Goal: Information Seeking & Learning: Find contact information

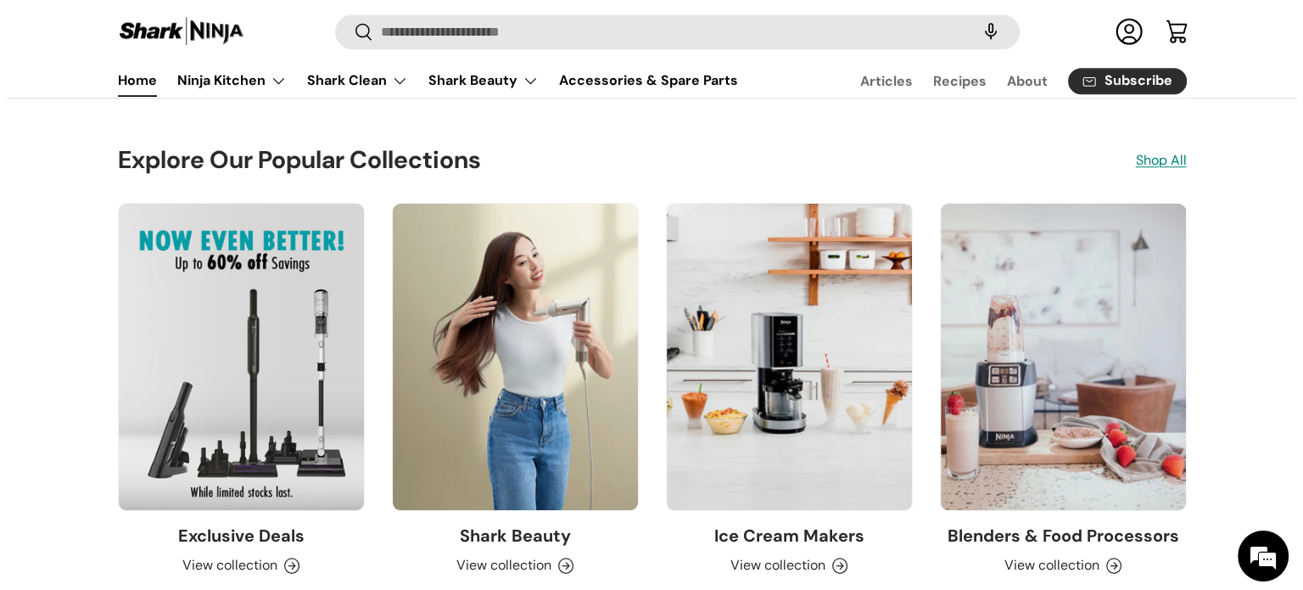
scroll to position [1188, 0]
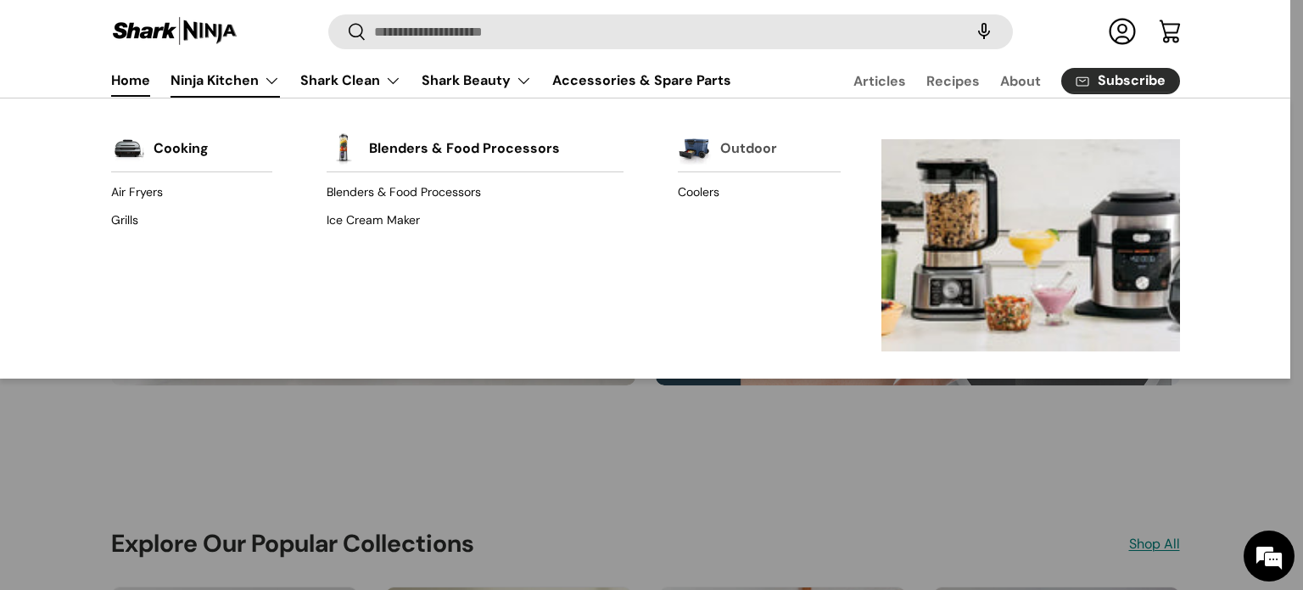
click at [724, 149] on link "Outdoor" at bounding box center [748, 148] width 57 height 37
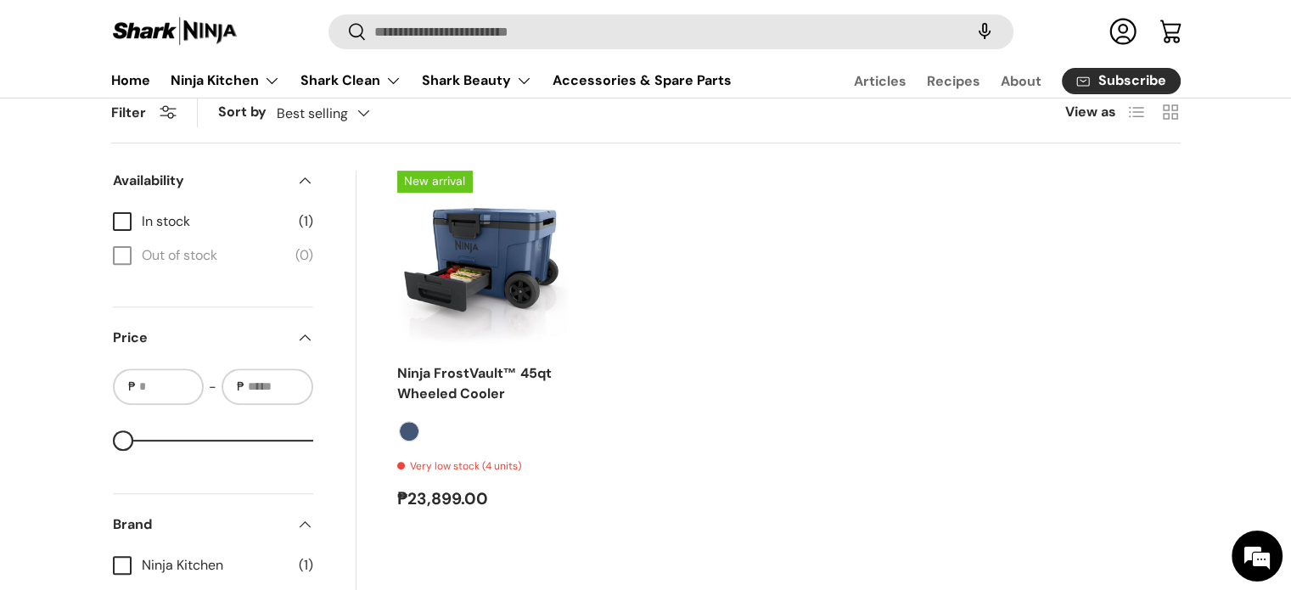
scroll to position [424, 0]
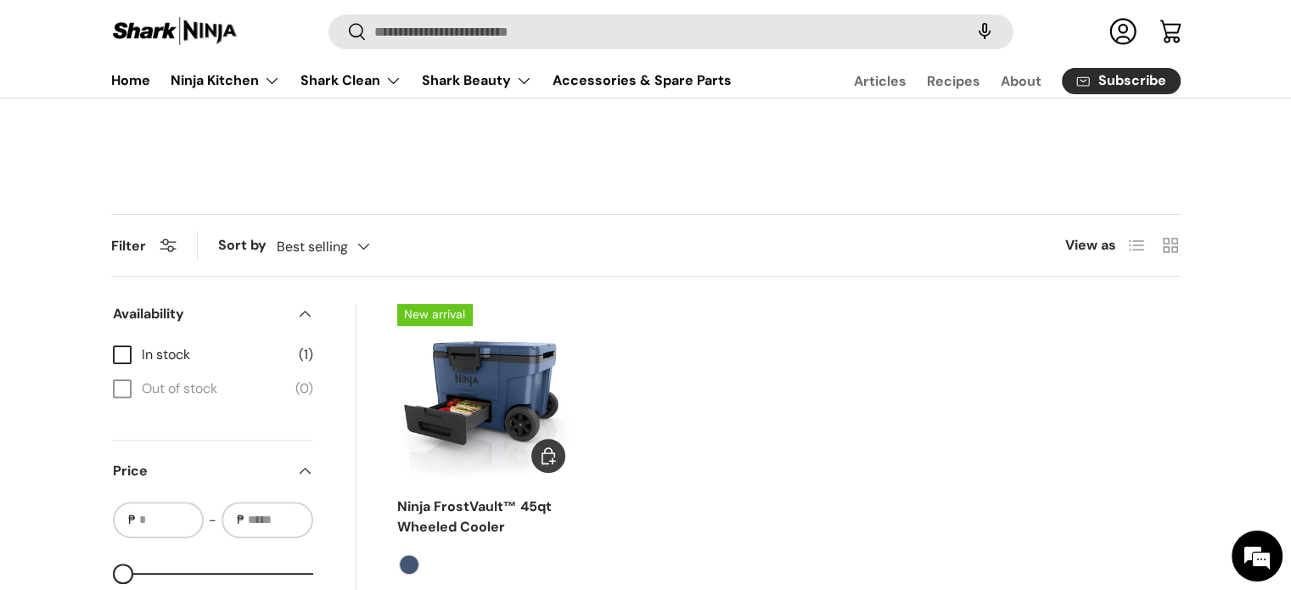
click at [0, 0] on img "Ninja FrostVault™ 45qt Wheeled Cooler" at bounding box center [0, 0] width 0 height 0
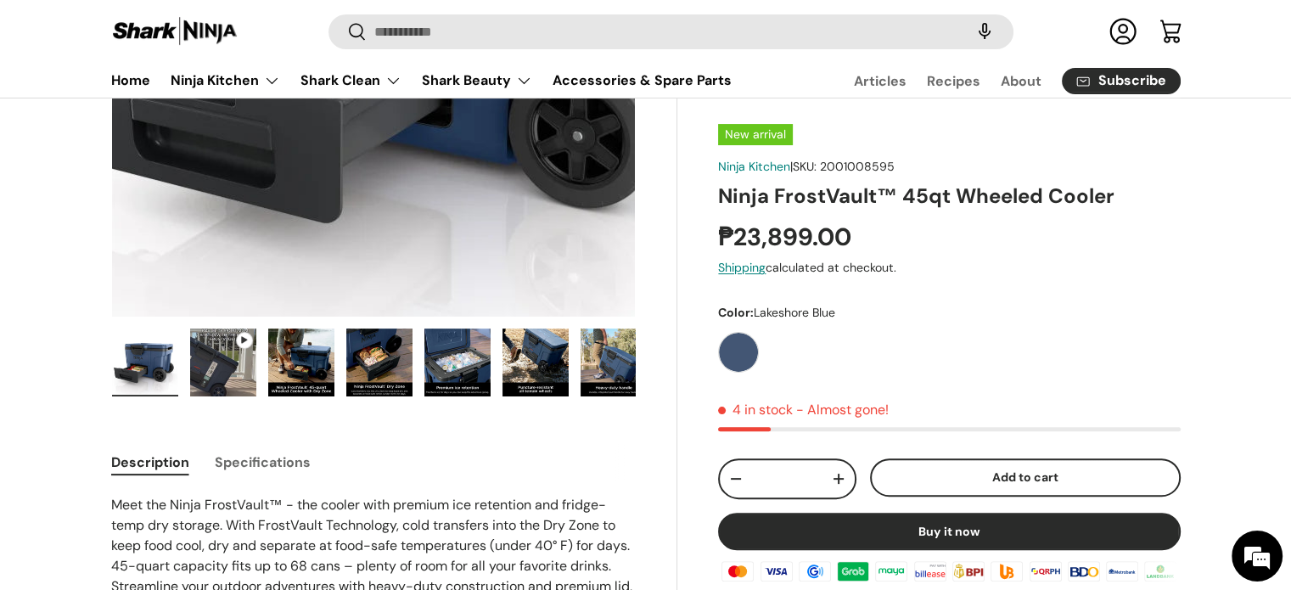
scroll to position [170, 0]
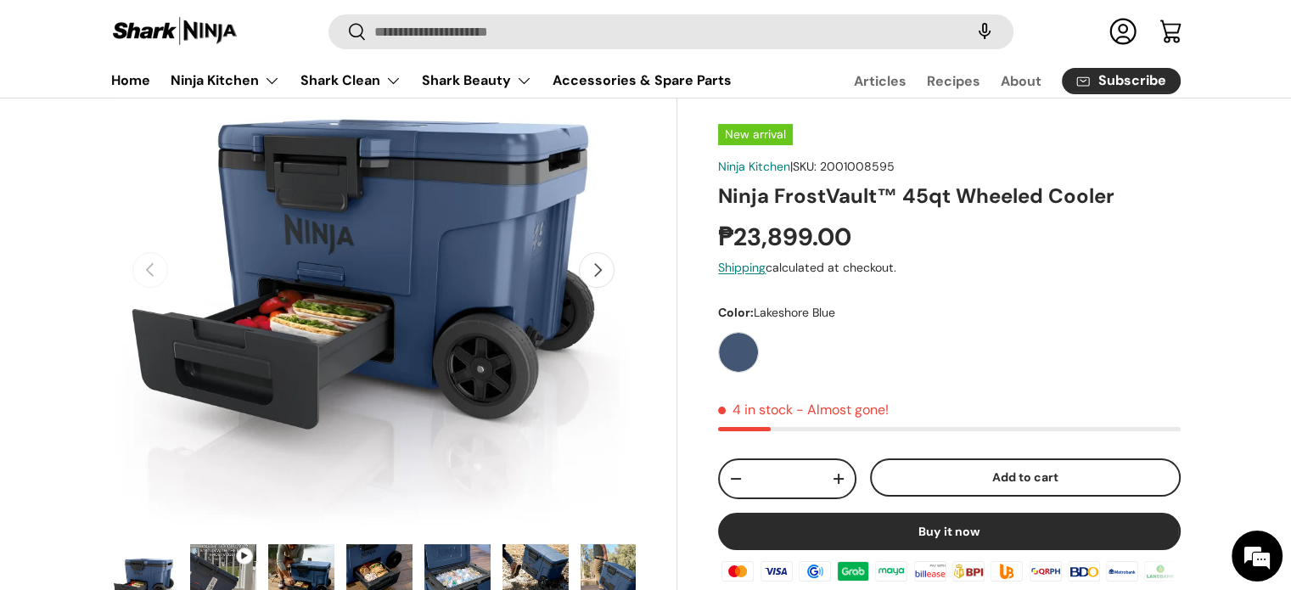
click at [212, 556] on img "Gallery Viewer" at bounding box center [223, 578] width 66 height 68
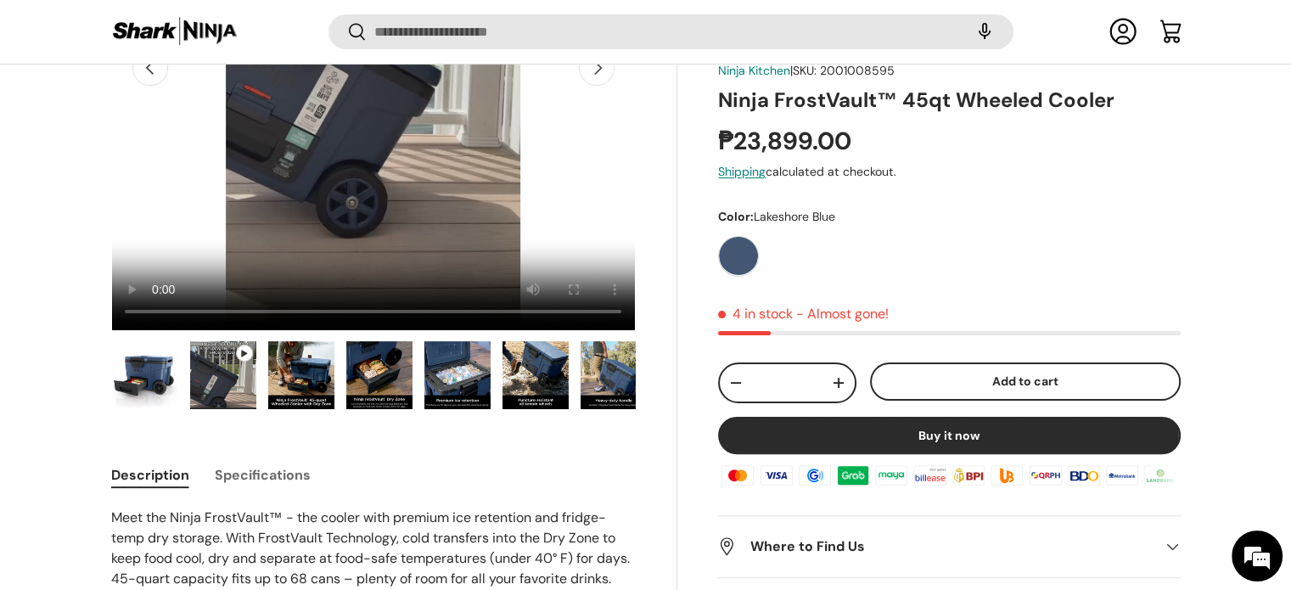
scroll to position [420, 0]
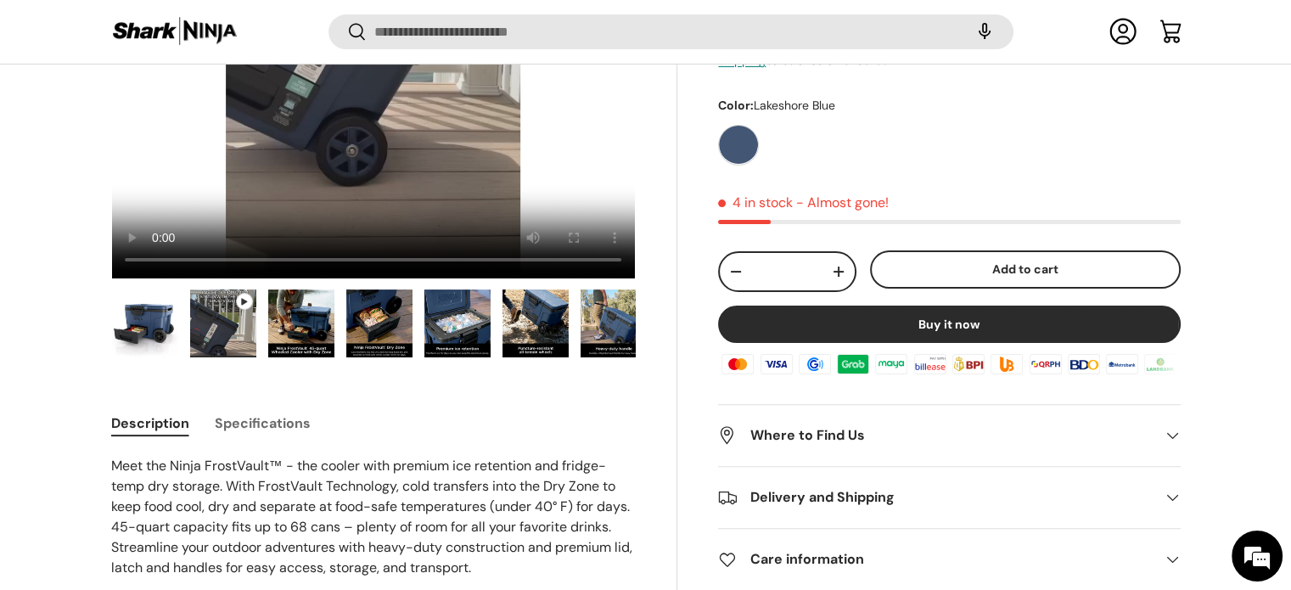
click at [294, 311] on img "Gallery Viewer" at bounding box center [301, 323] width 66 height 68
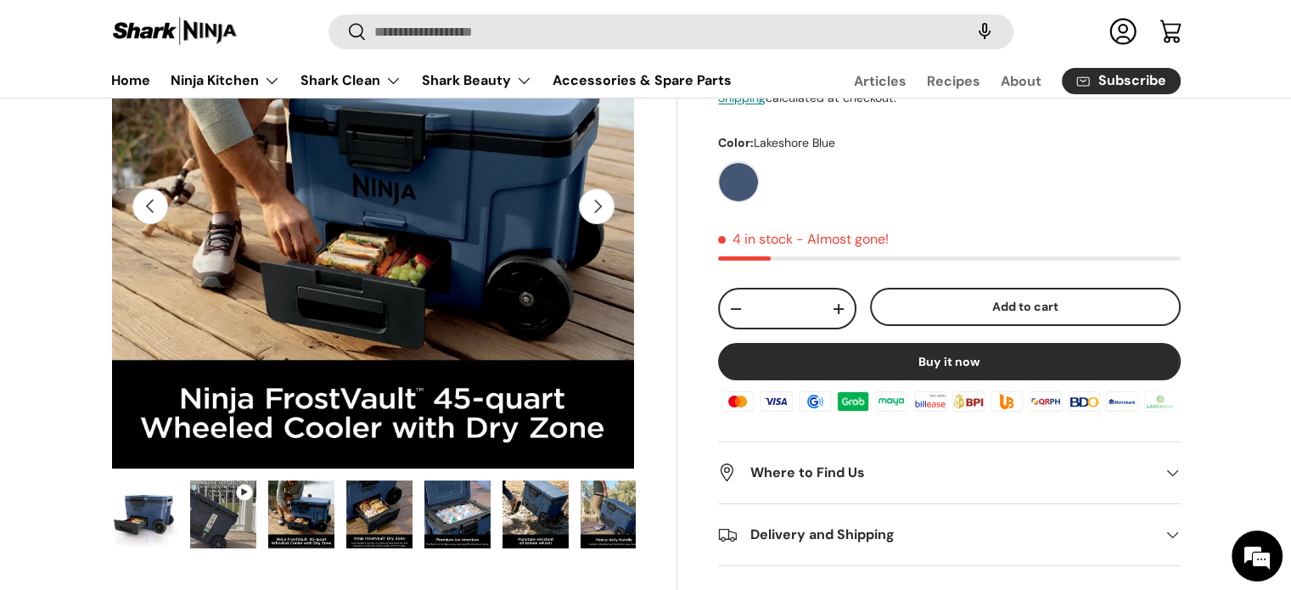
scroll to position [339, 0]
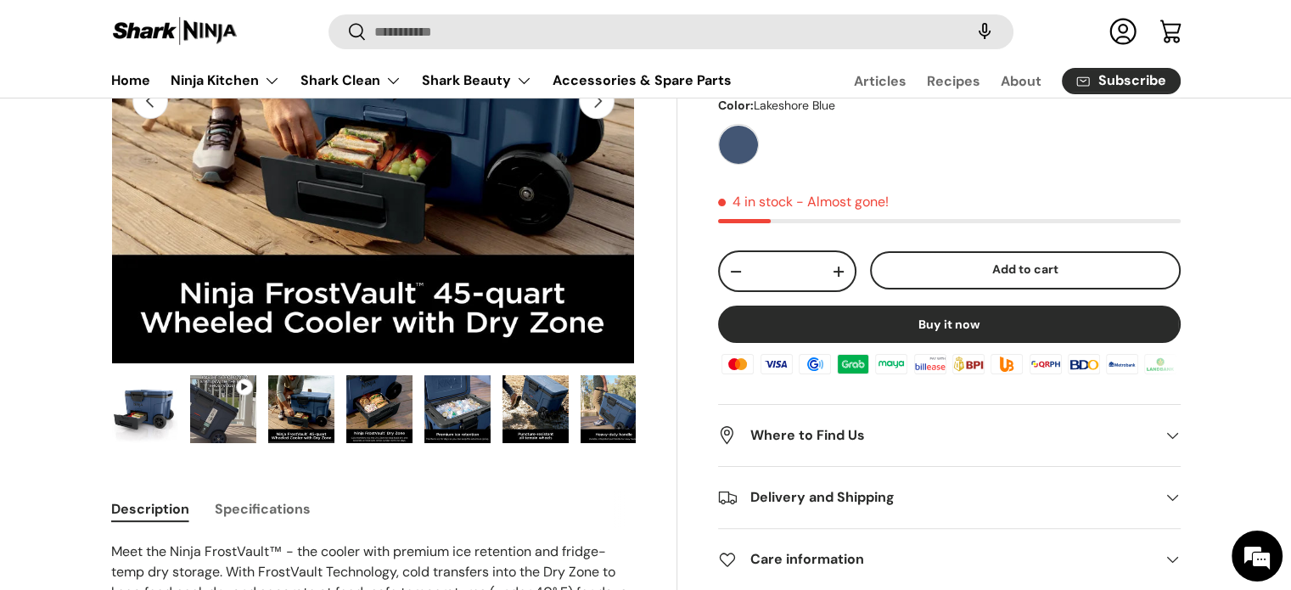
click at [381, 395] on img "Gallery Viewer" at bounding box center [379, 409] width 66 height 68
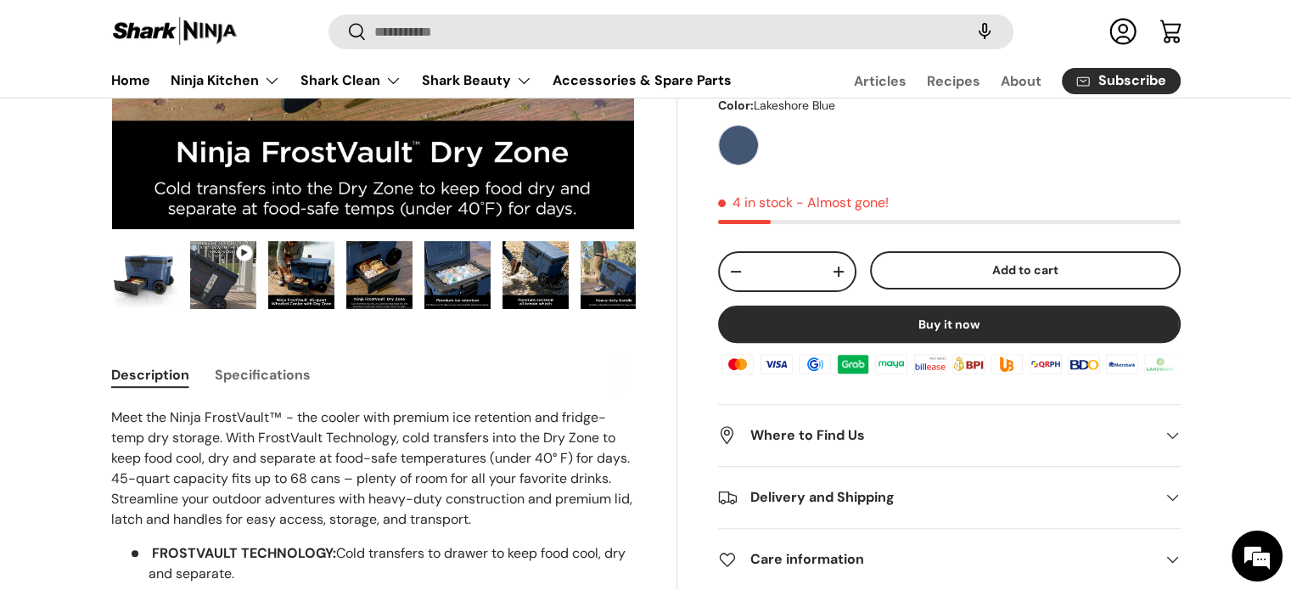
scroll to position [339, 0]
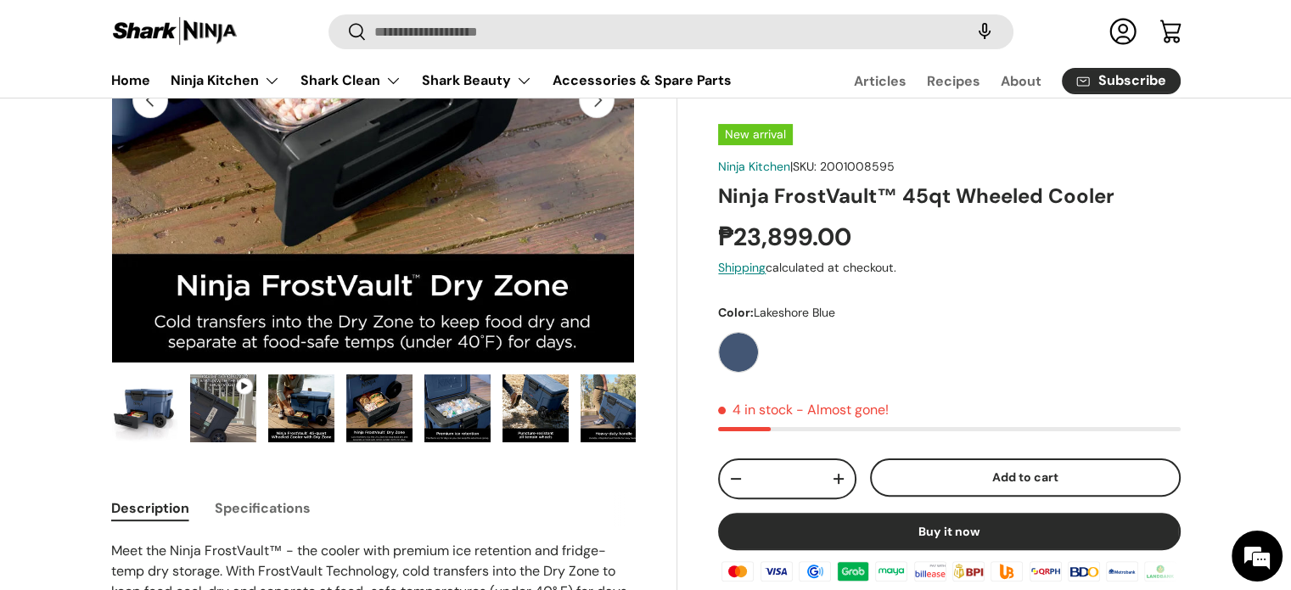
click at [474, 380] on img "Gallery Viewer" at bounding box center [457, 408] width 66 height 68
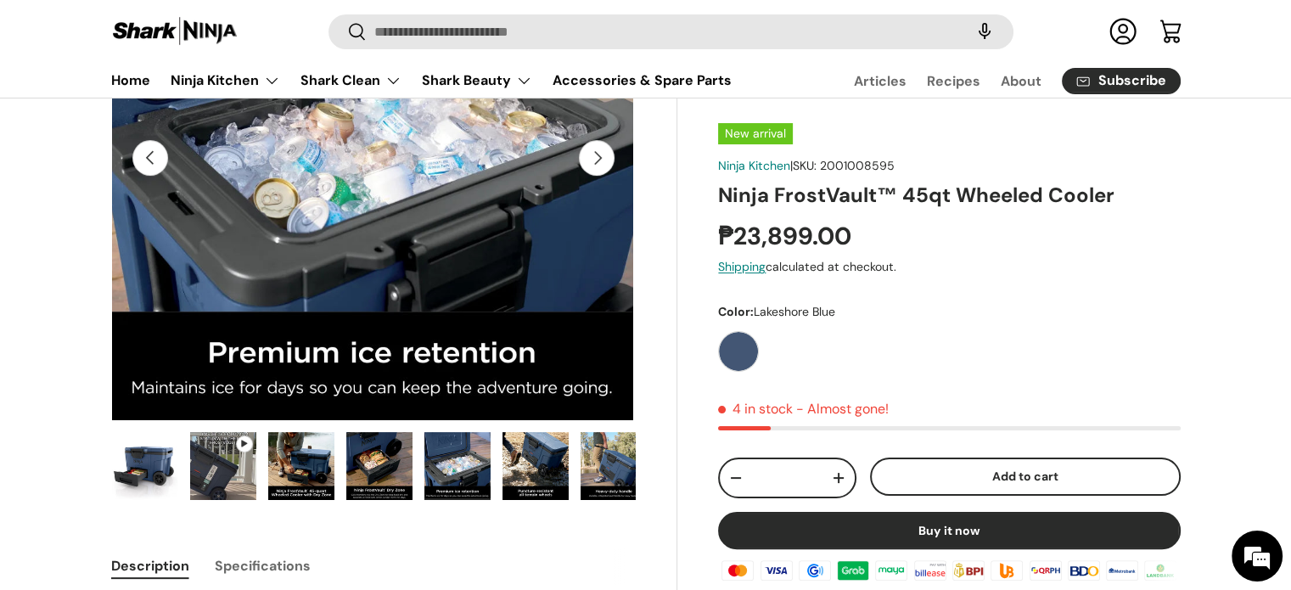
scroll to position [420, 0]
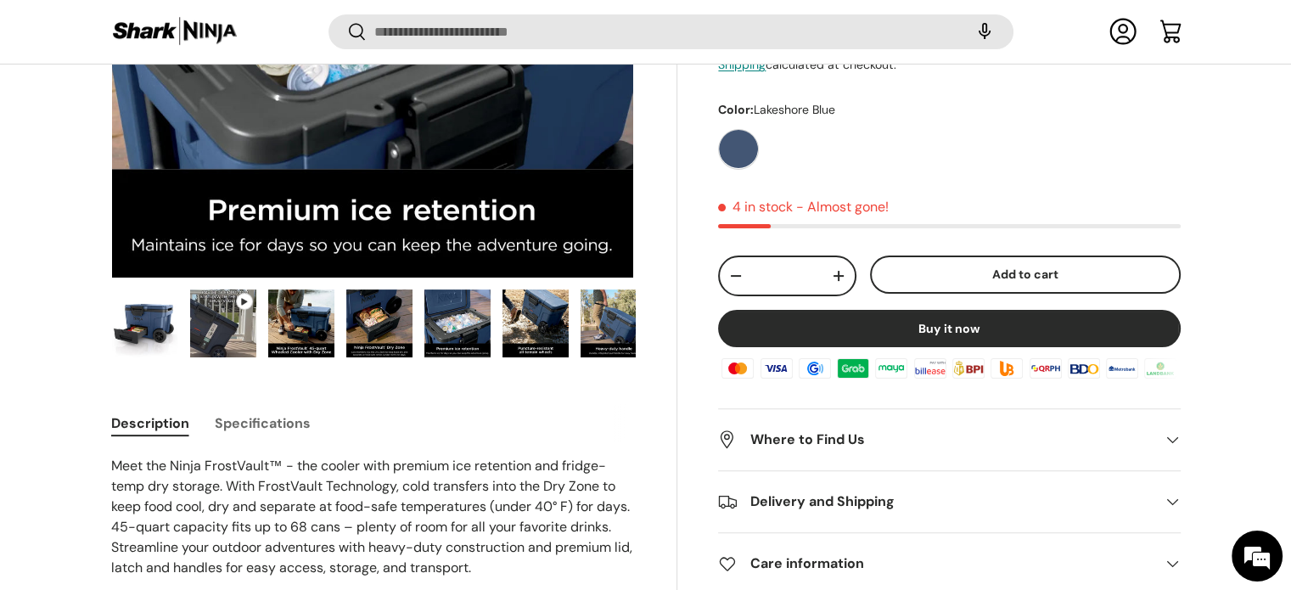
click at [529, 327] on img "Gallery Viewer" at bounding box center [535, 323] width 66 height 68
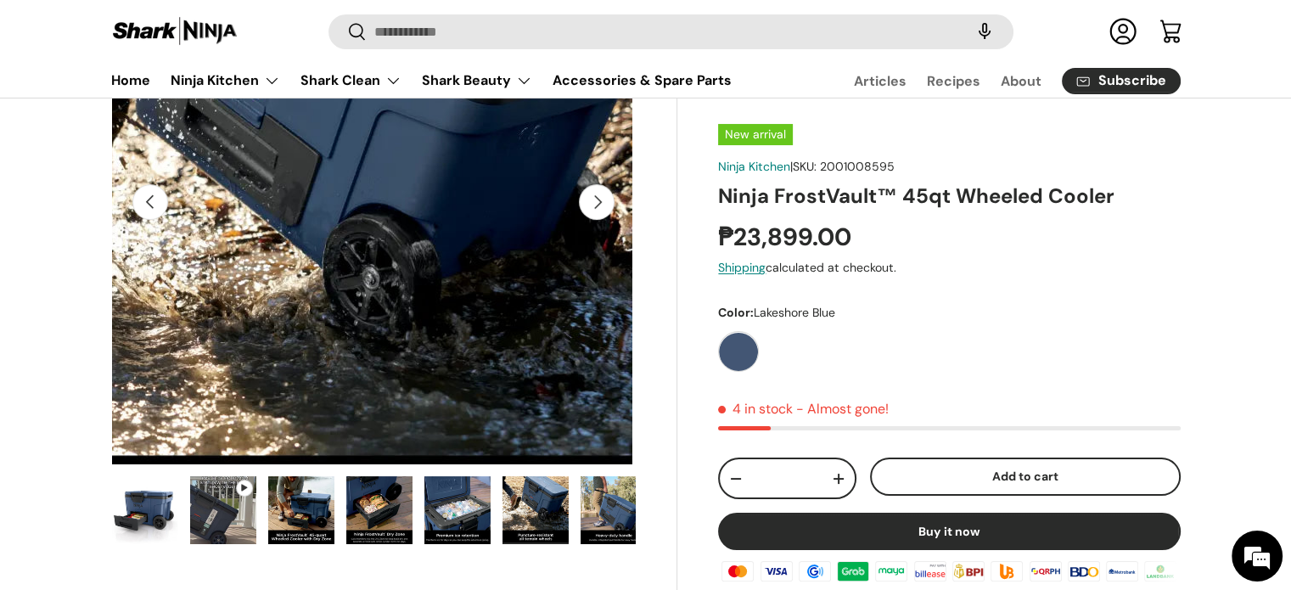
scroll to position [339, 0]
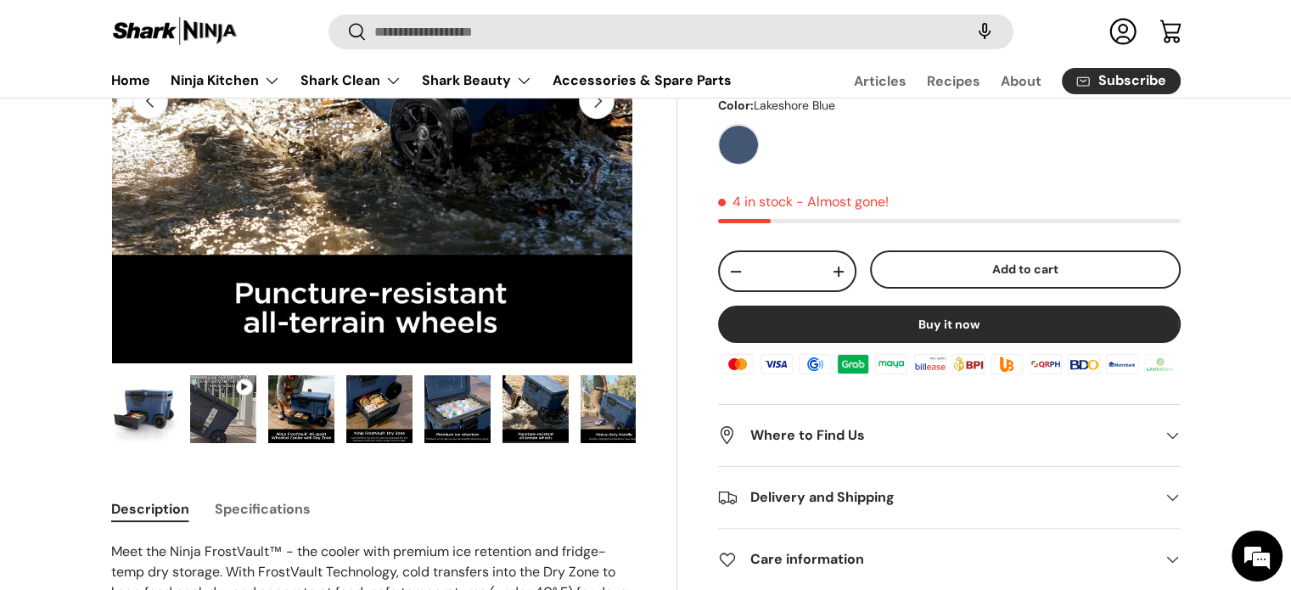
click at [605, 430] on img "Gallery Viewer" at bounding box center [613, 409] width 66 height 68
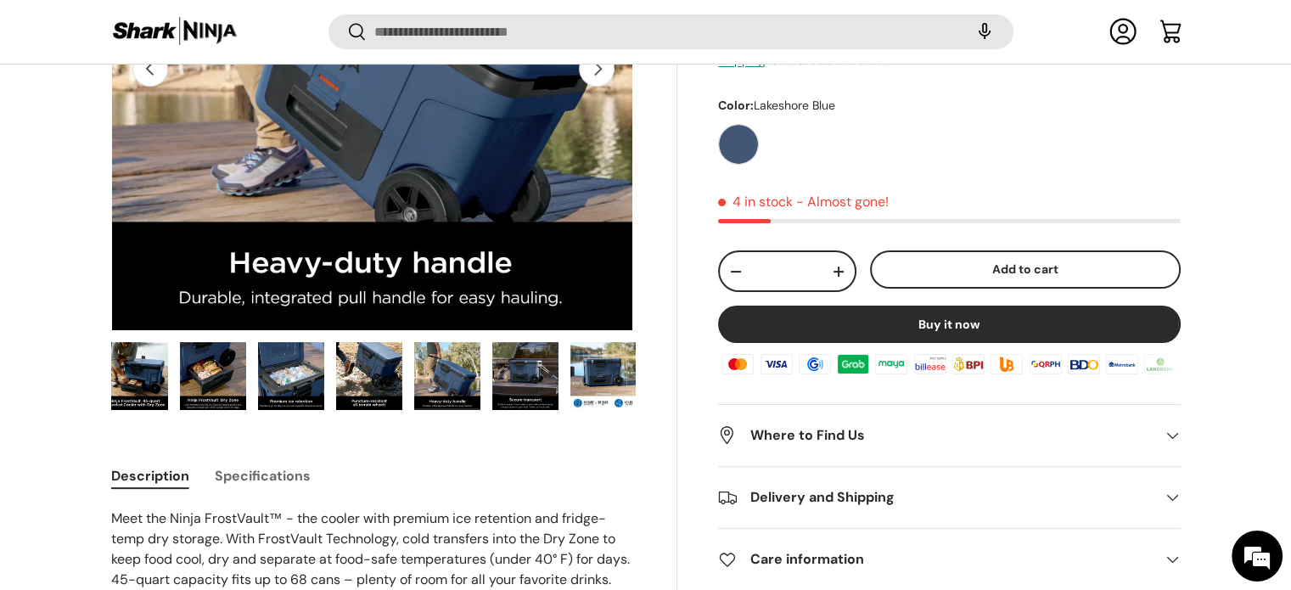
scroll to position [420, 0]
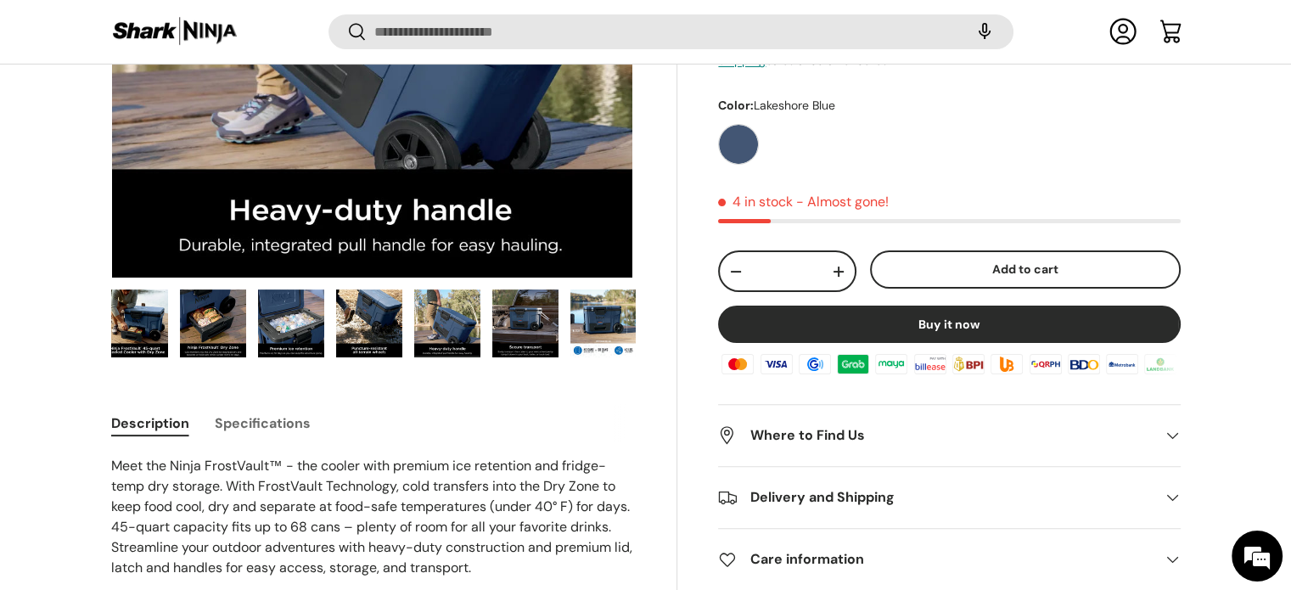
click at [603, 327] on img "Gallery Viewer" at bounding box center [603, 323] width 66 height 68
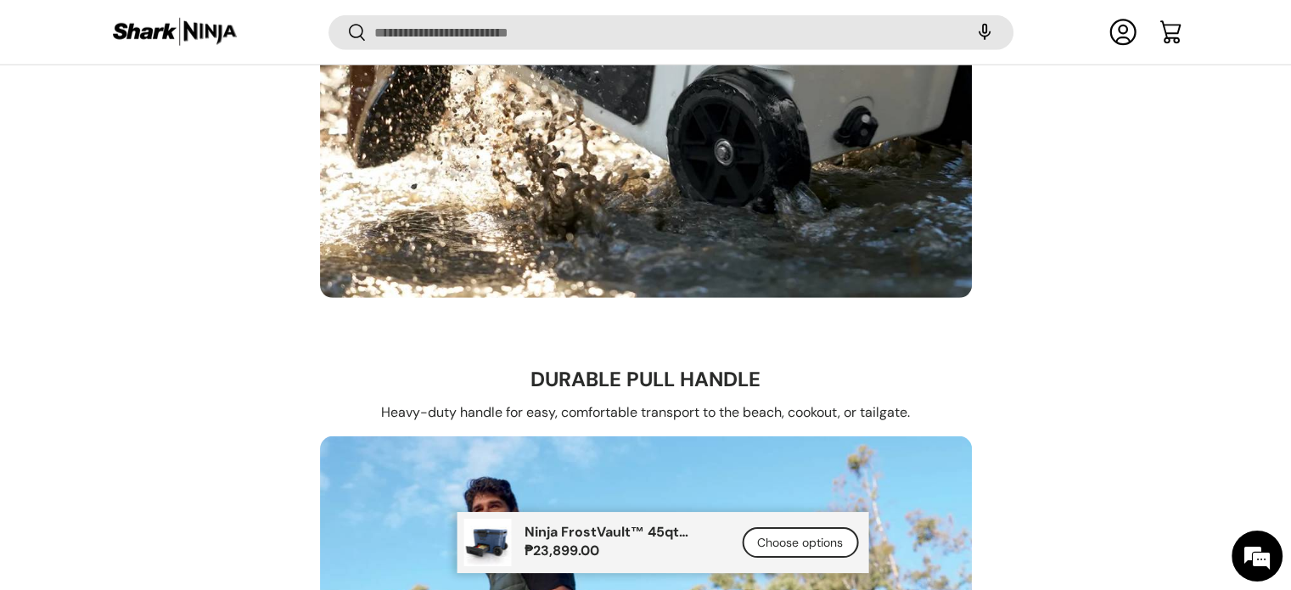
scroll to position [5087, 0]
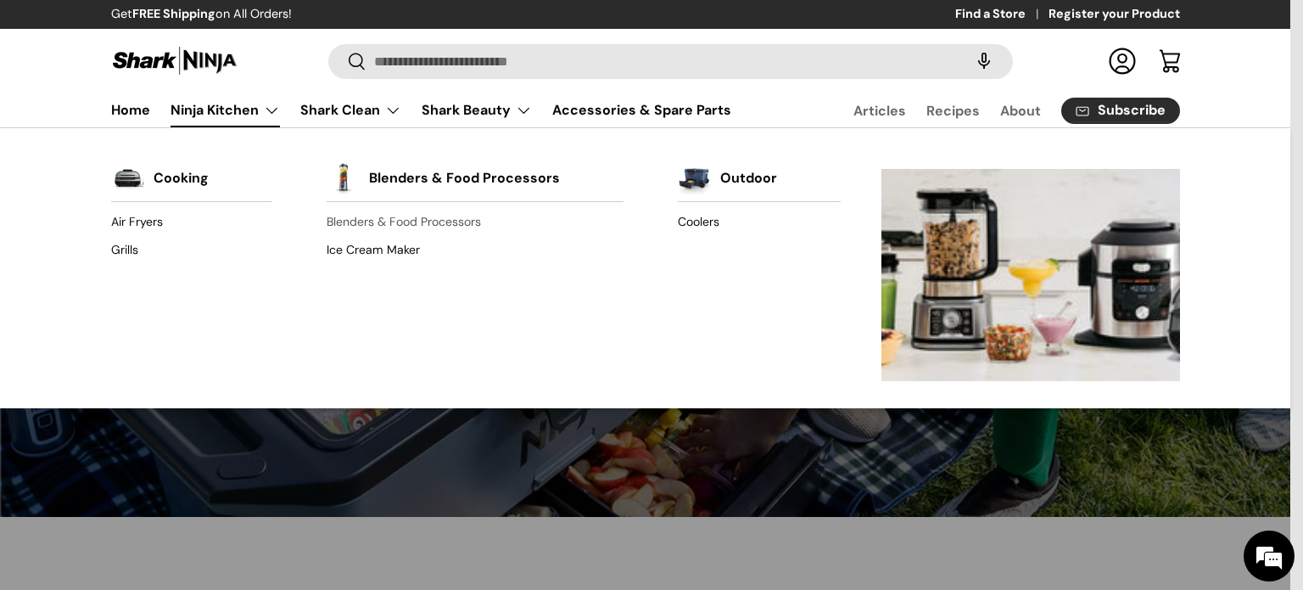
click at [403, 219] on link "Blenders & Food Processors" at bounding box center [475, 222] width 297 height 27
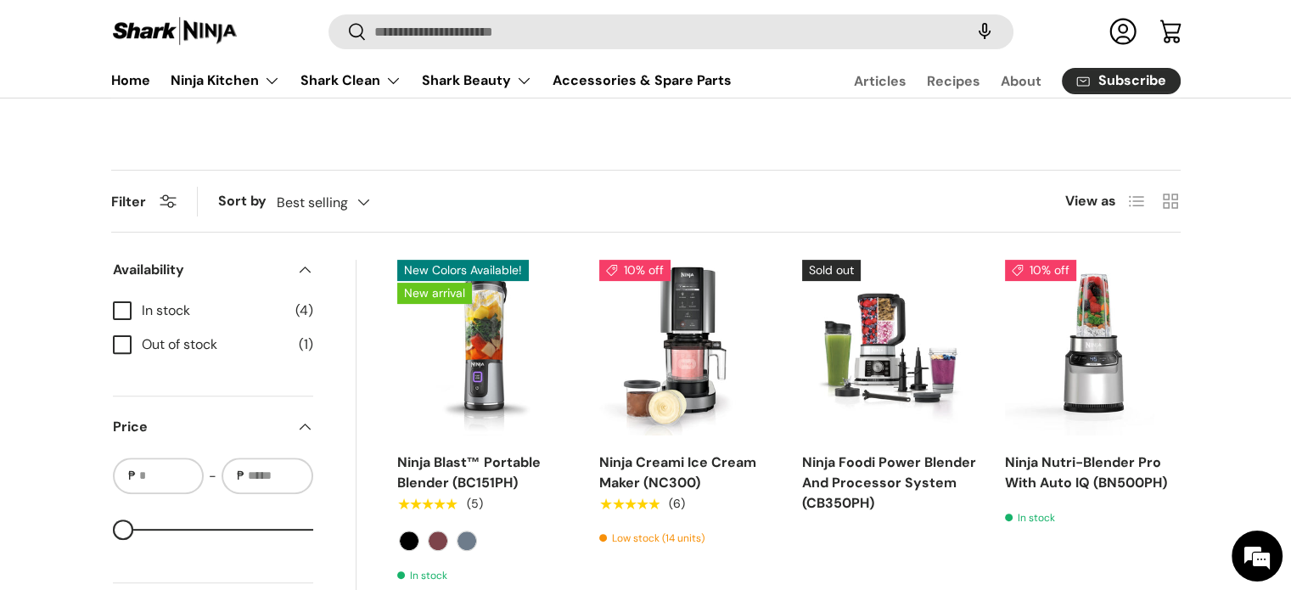
scroll to position [255, 0]
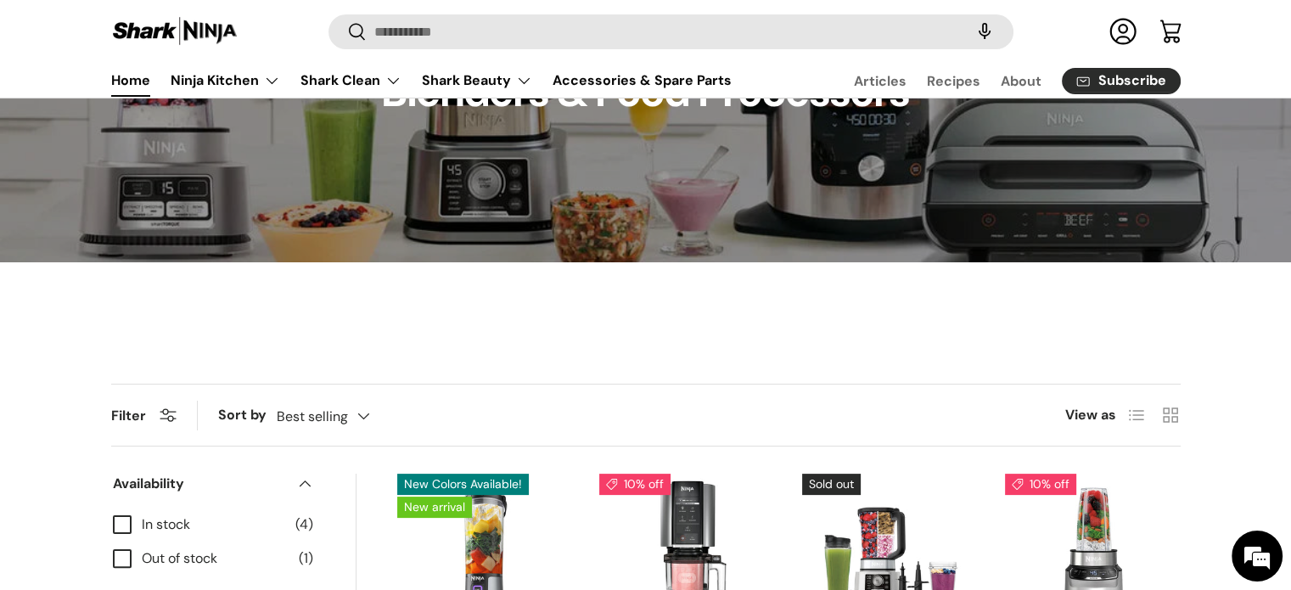
click at [119, 80] on link "Home" at bounding box center [130, 80] width 39 height 33
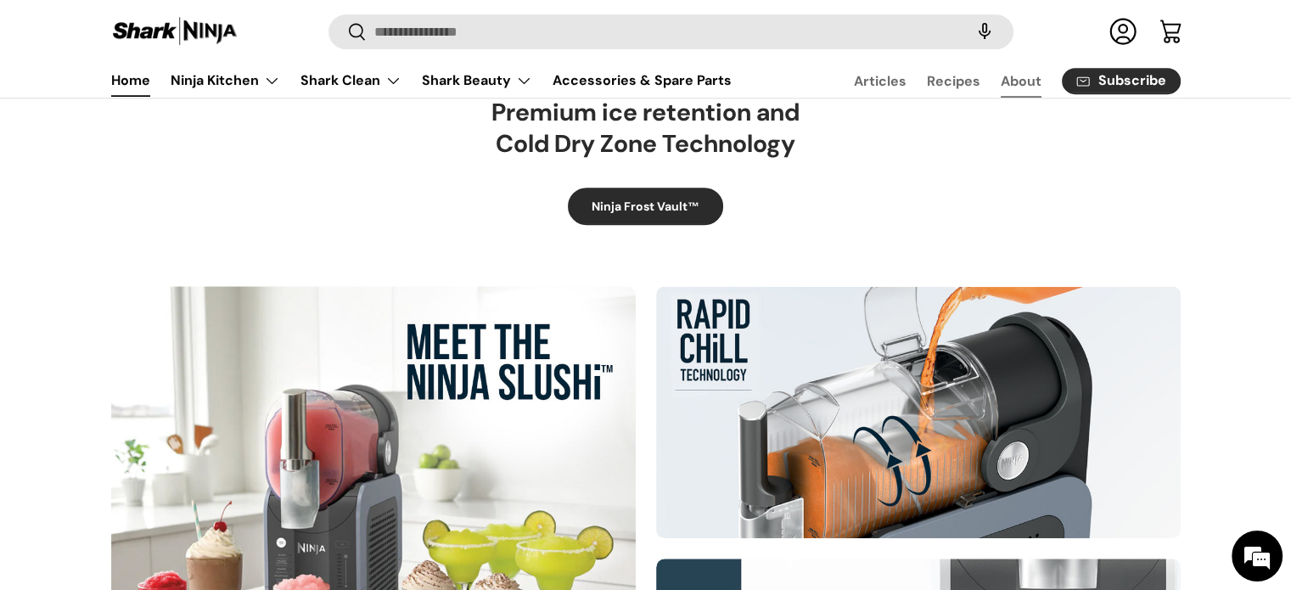
click at [1017, 76] on link "About" at bounding box center [1020, 80] width 41 height 33
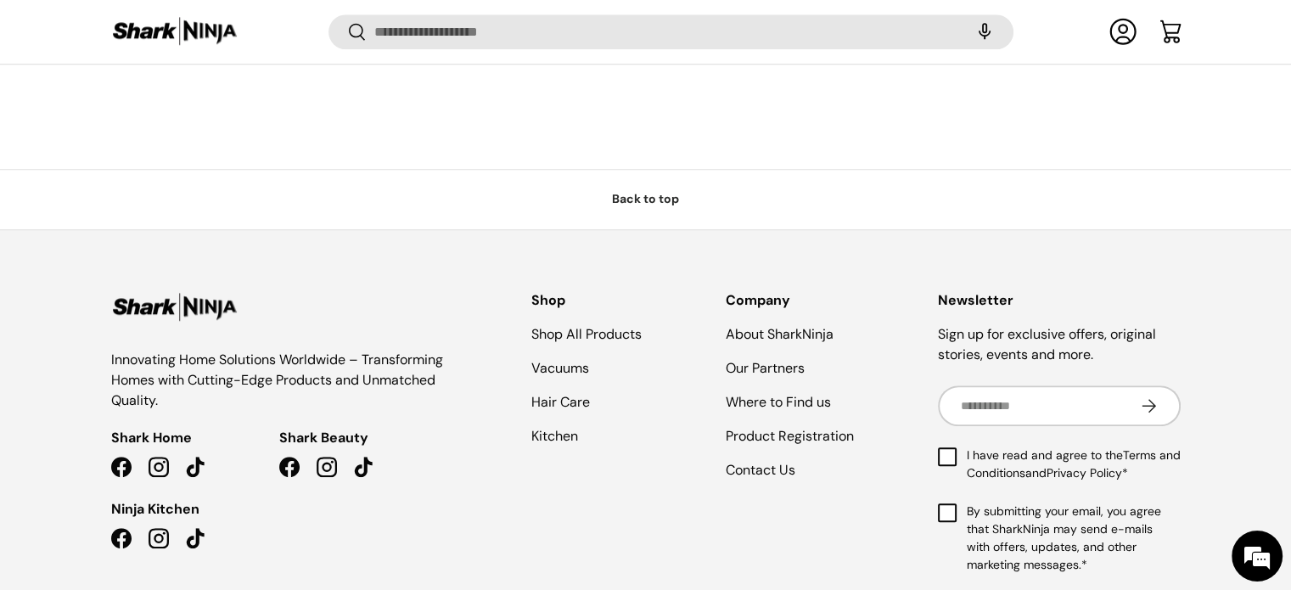
scroll to position [1747, 0]
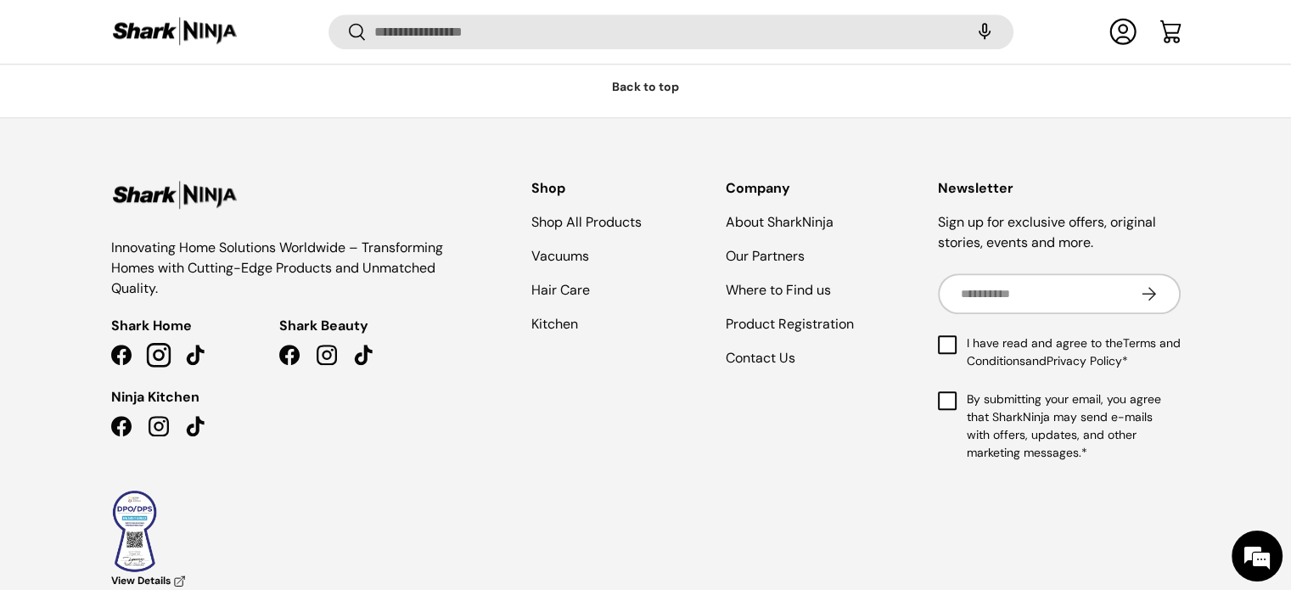
click at [160, 336] on link "Instagram" at bounding box center [158, 354] width 37 height 37
click at [149, 336] on link "Instagram" at bounding box center [158, 354] width 37 height 37
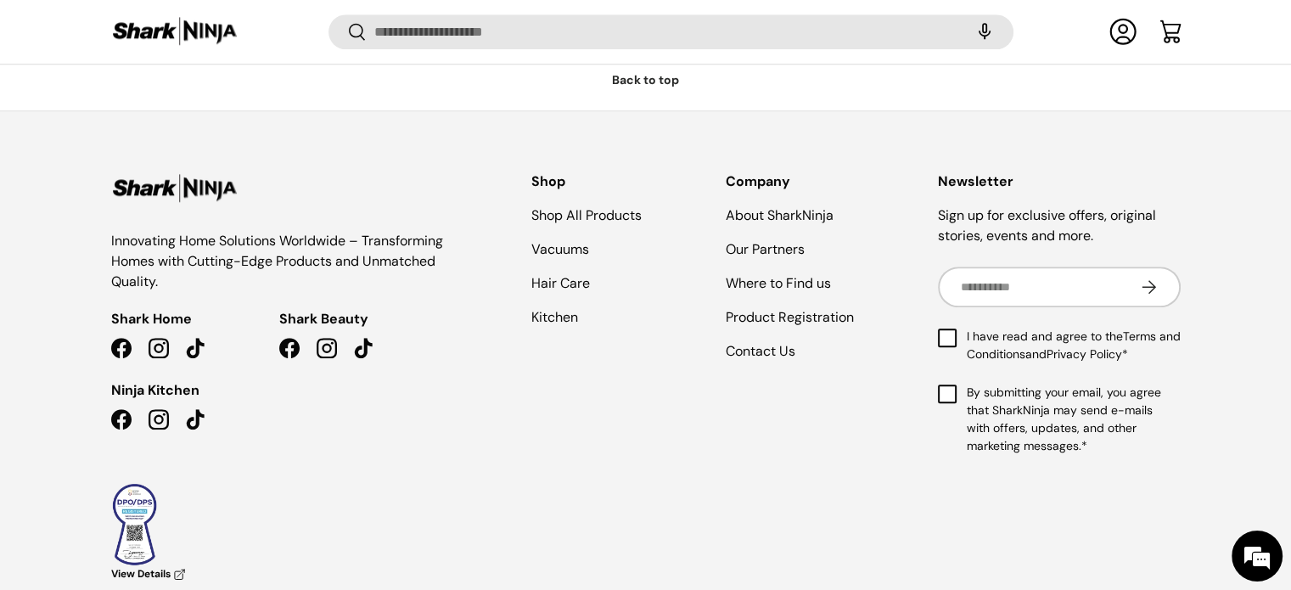
scroll to position [1747, 0]
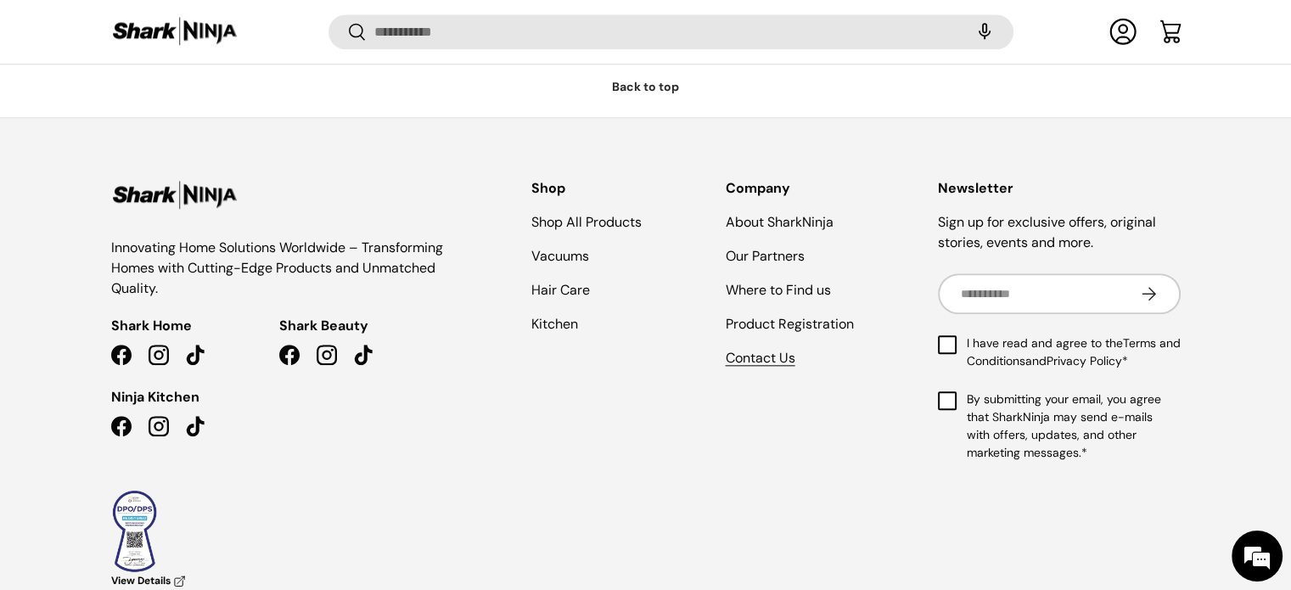
click at [755, 349] on link "Contact Us" at bounding box center [760, 358] width 70 height 18
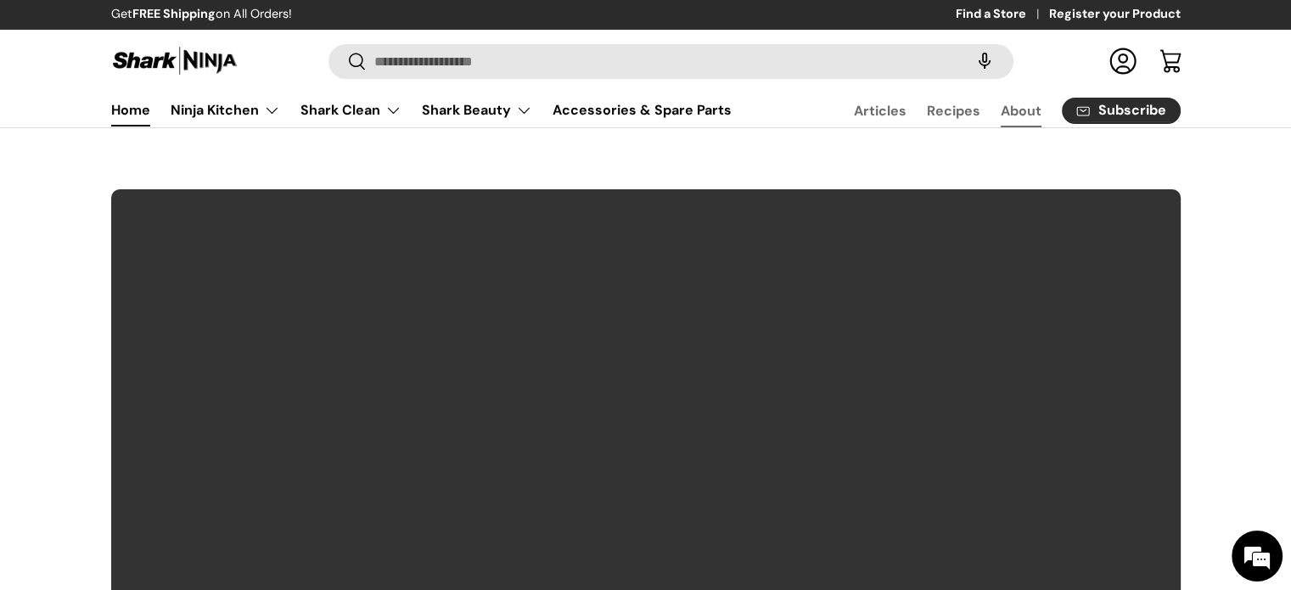
click at [1035, 114] on link "About" at bounding box center [1020, 110] width 41 height 33
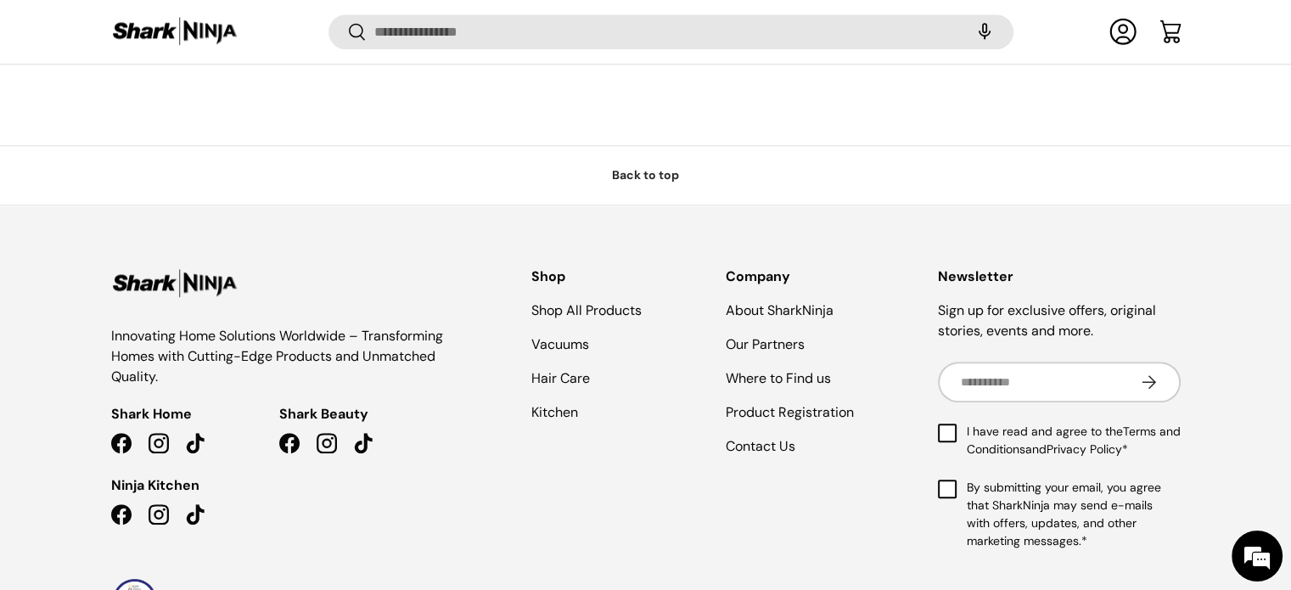
scroll to position [1747, 0]
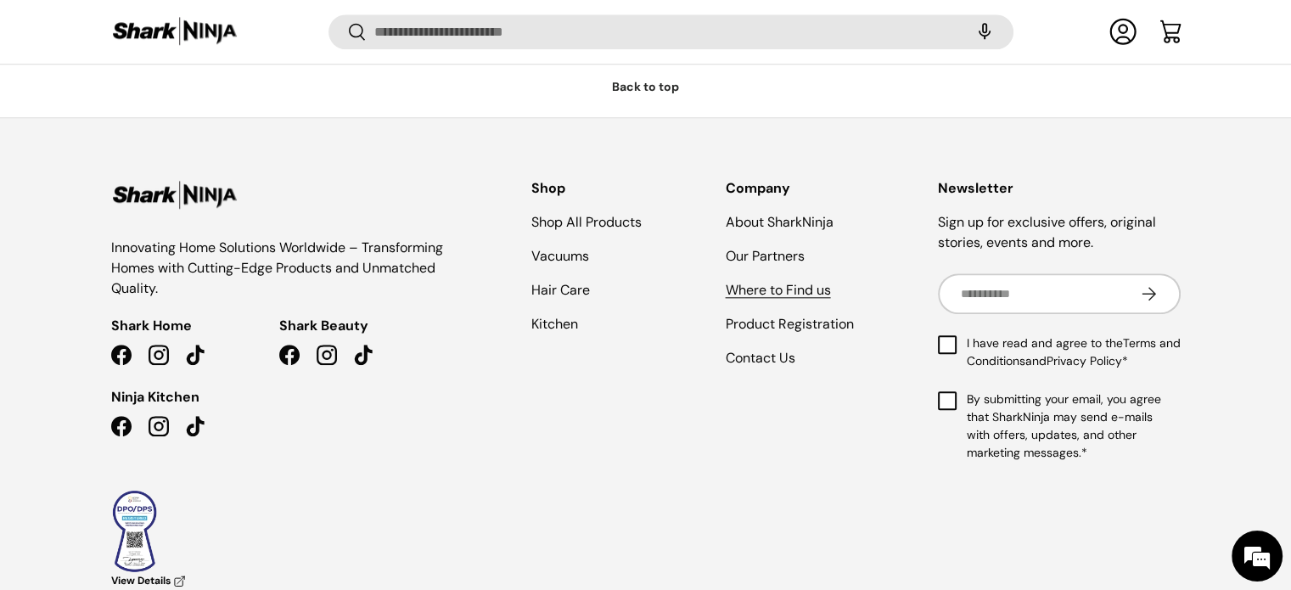
click at [767, 281] on link "Where to Find us" at bounding box center [777, 290] width 105 height 18
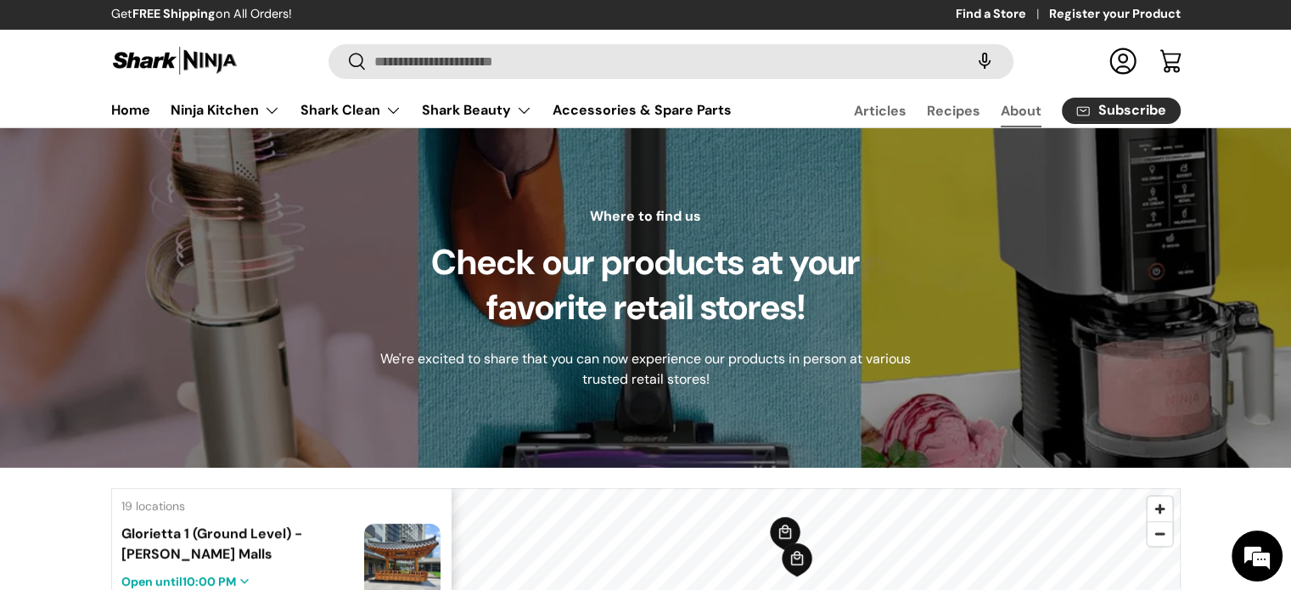
click at [1022, 105] on link "About" at bounding box center [1020, 110] width 41 height 33
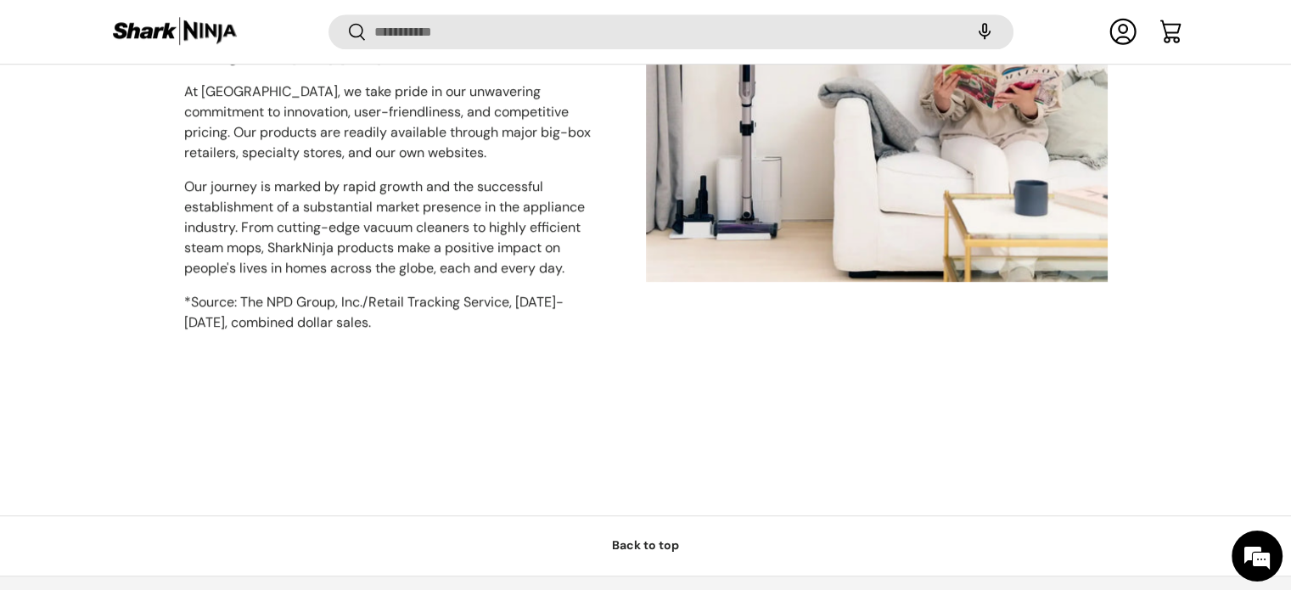
scroll to position [1577, 0]
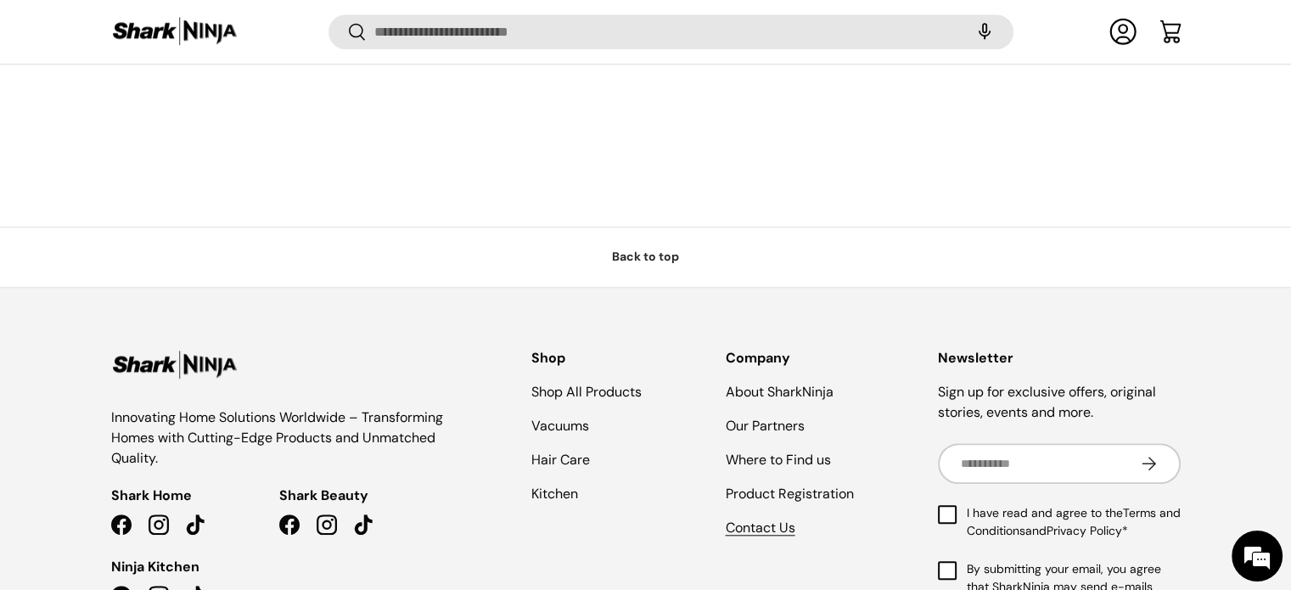
click at [774, 518] on link "Contact Us" at bounding box center [760, 527] width 70 height 18
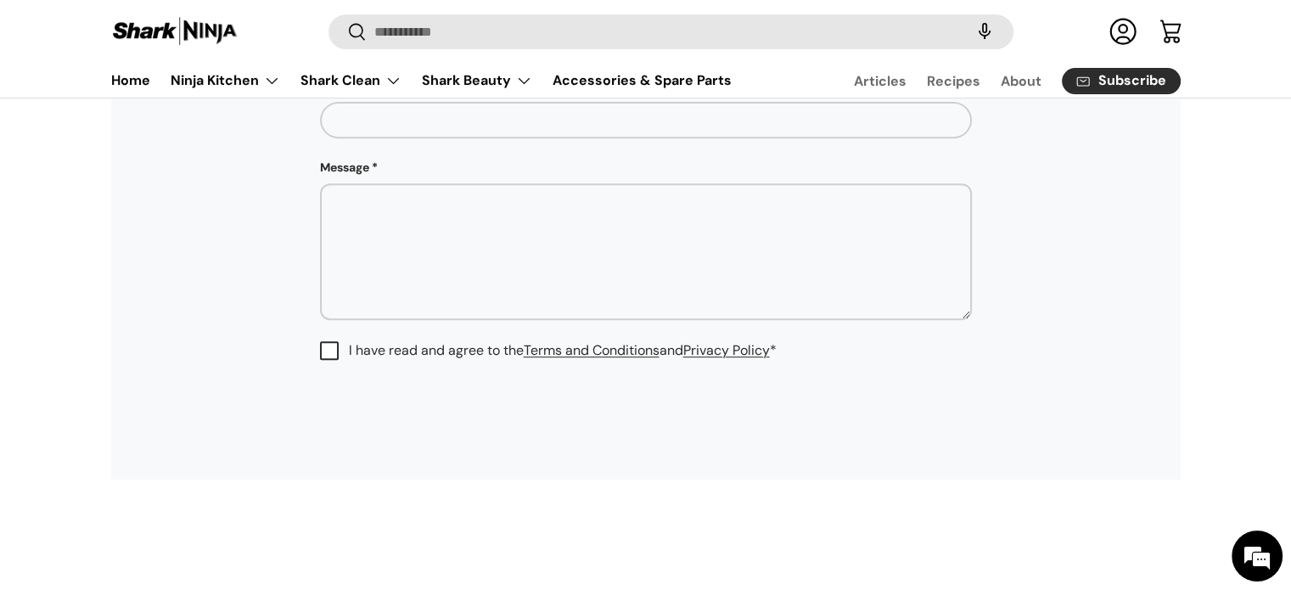
scroll to position [862, 0]
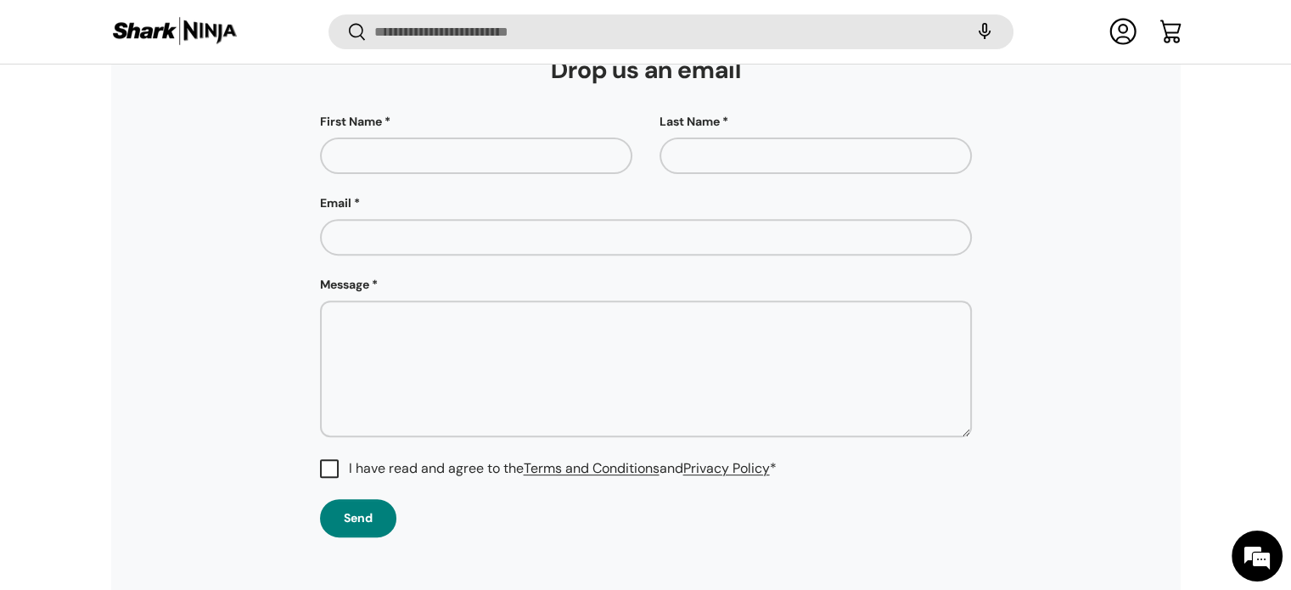
click at [146, 16] on img at bounding box center [174, 31] width 127 height 33
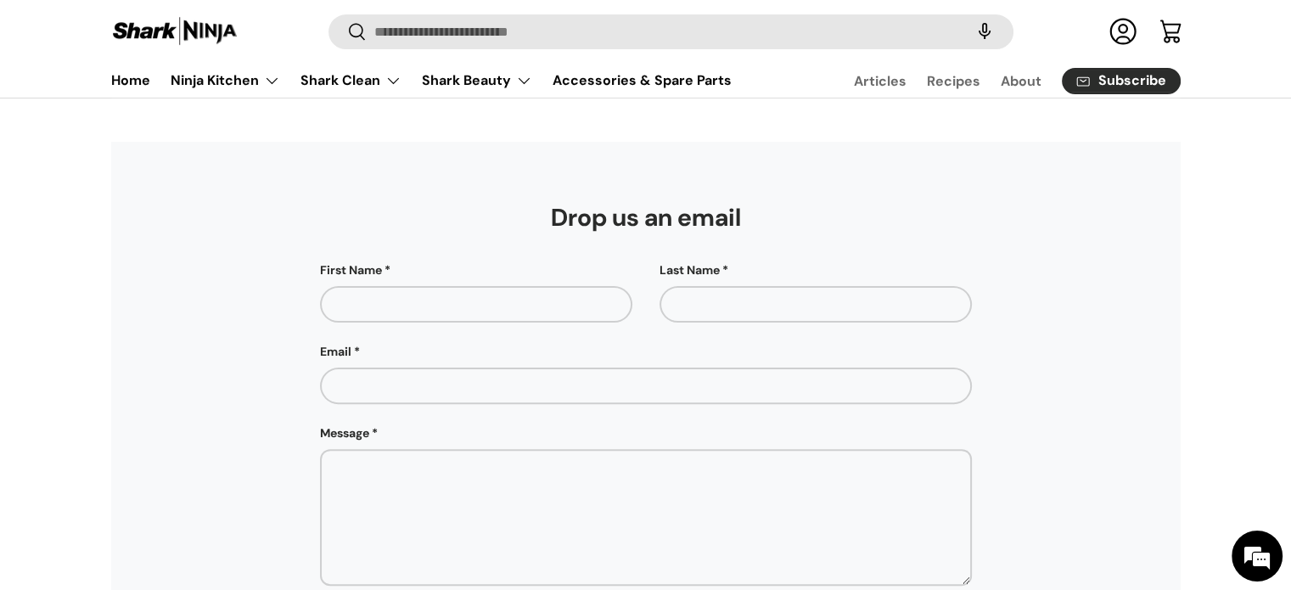
scroll to position [424, 0]
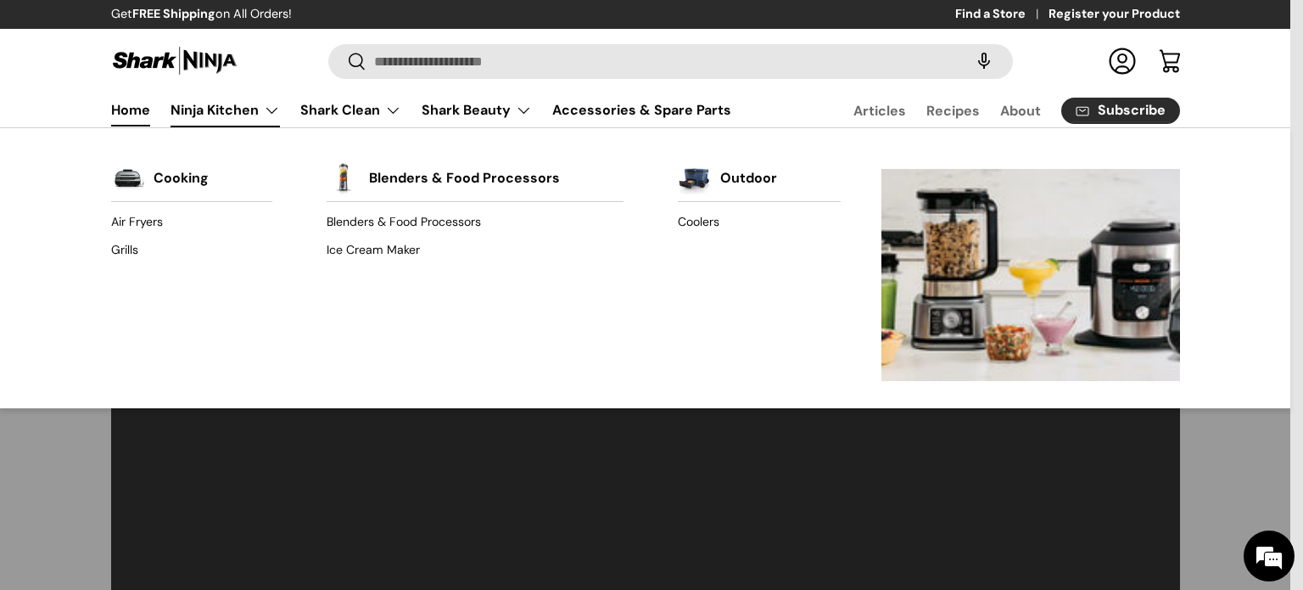
click at [183, 113] on link "Ninja Kitchen" at bounding box center [225, 110] width 109 height 34
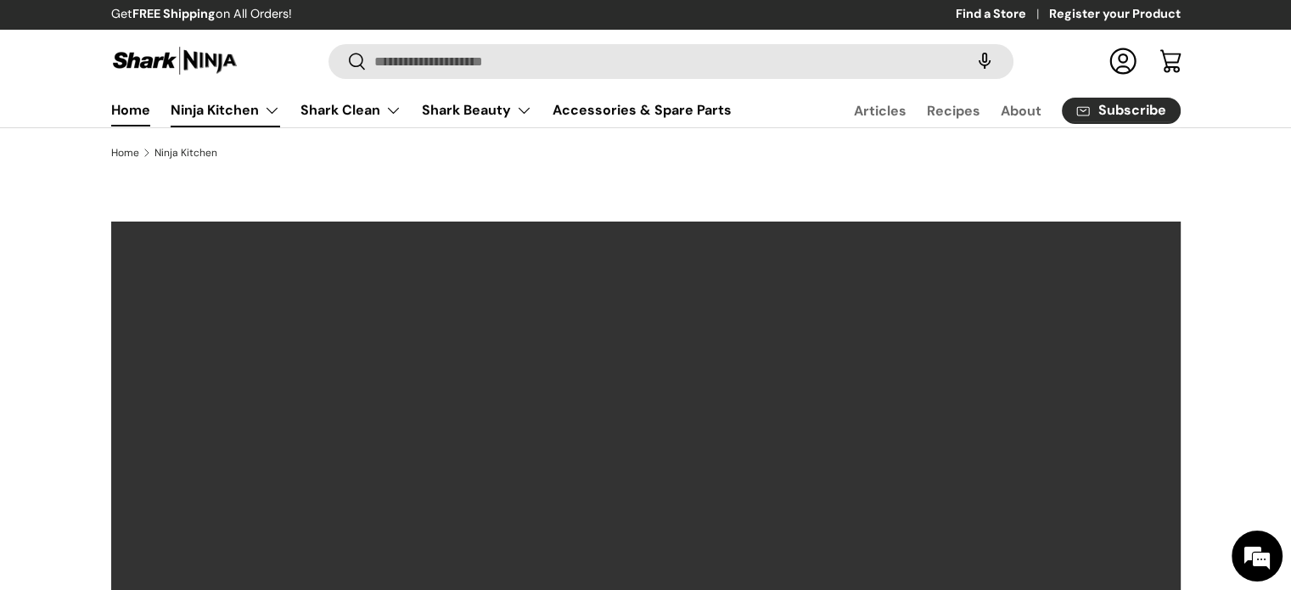
click at [120, 113] on link "Home" at bounding box center [130, 109] width 39 height 33
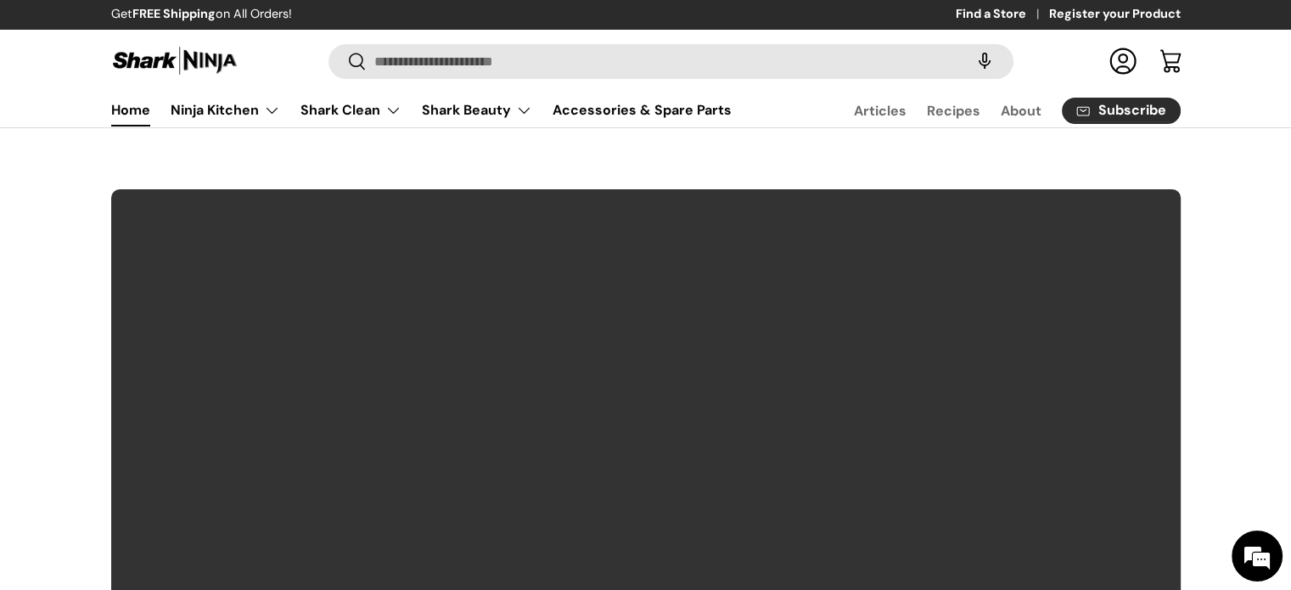
click at [241, 104] on link "Ninja Kitchen" at bounding box center [225, 110] width 109 height 34
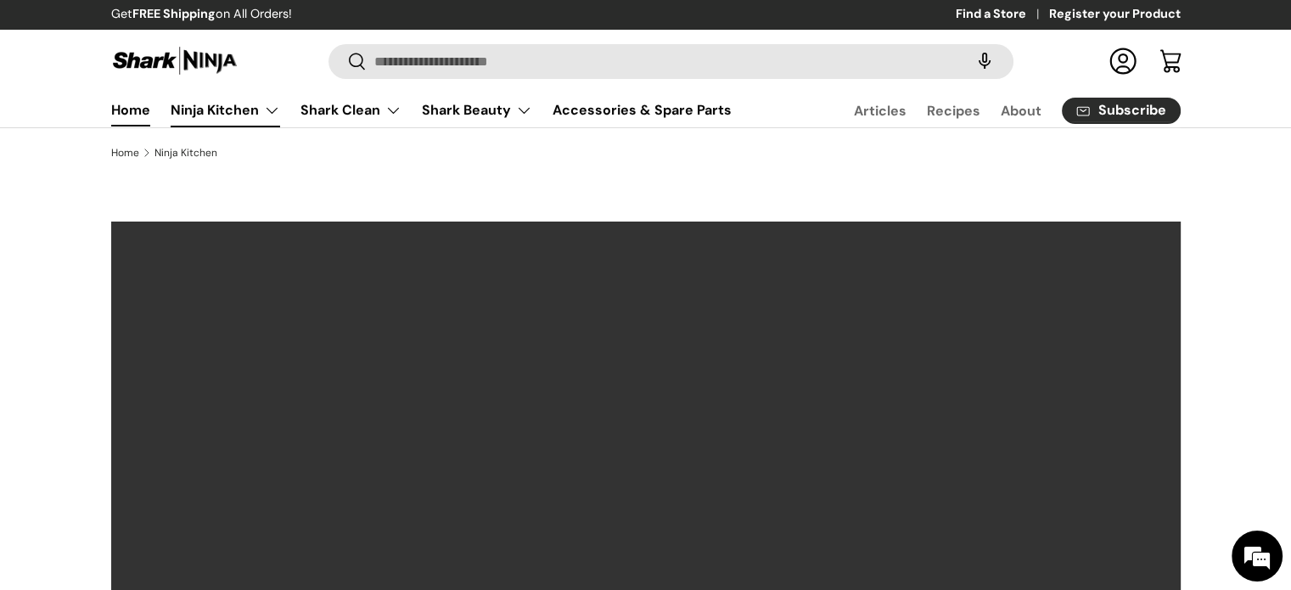
click at [140, 110] on link "Home" at bounding box center [130, 109] width 39 height 33
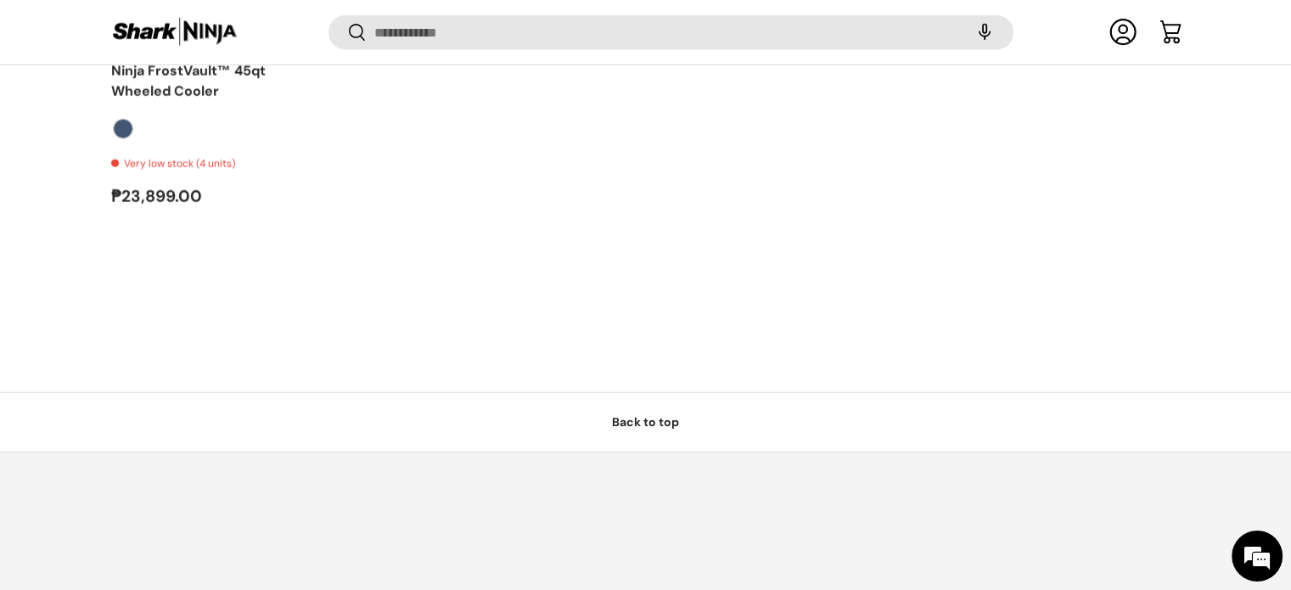
scroll to position [4293, 0]
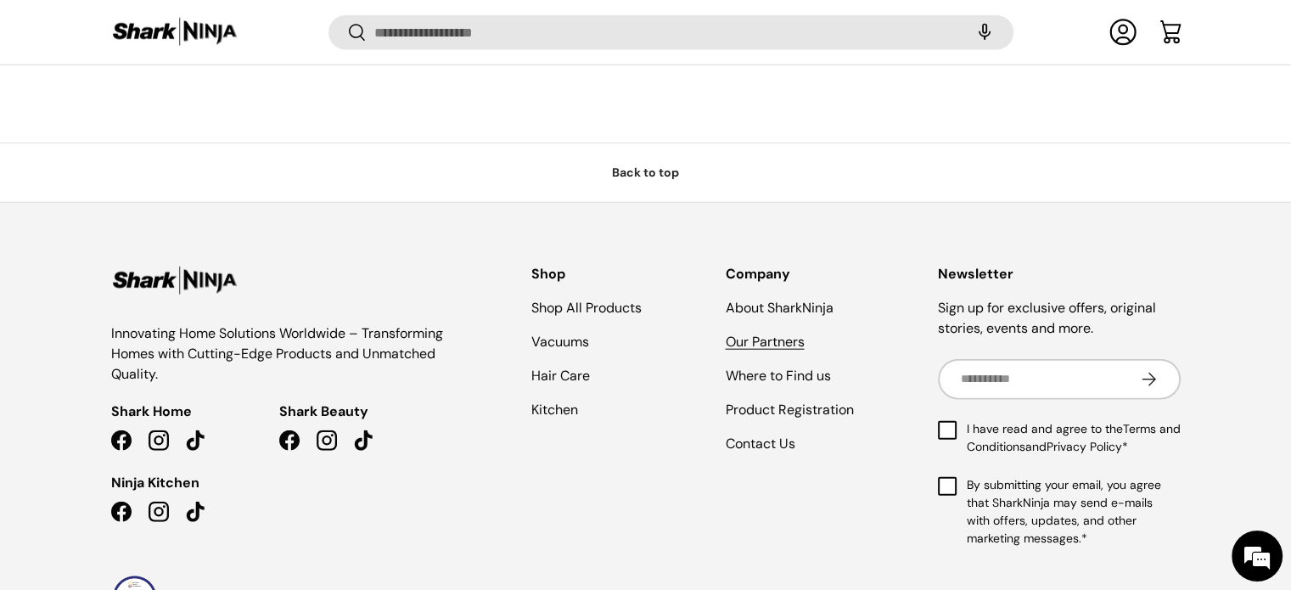
click at [753, 350] on link "Our Partners" at bounding box center [764, 342] width 79 height 18
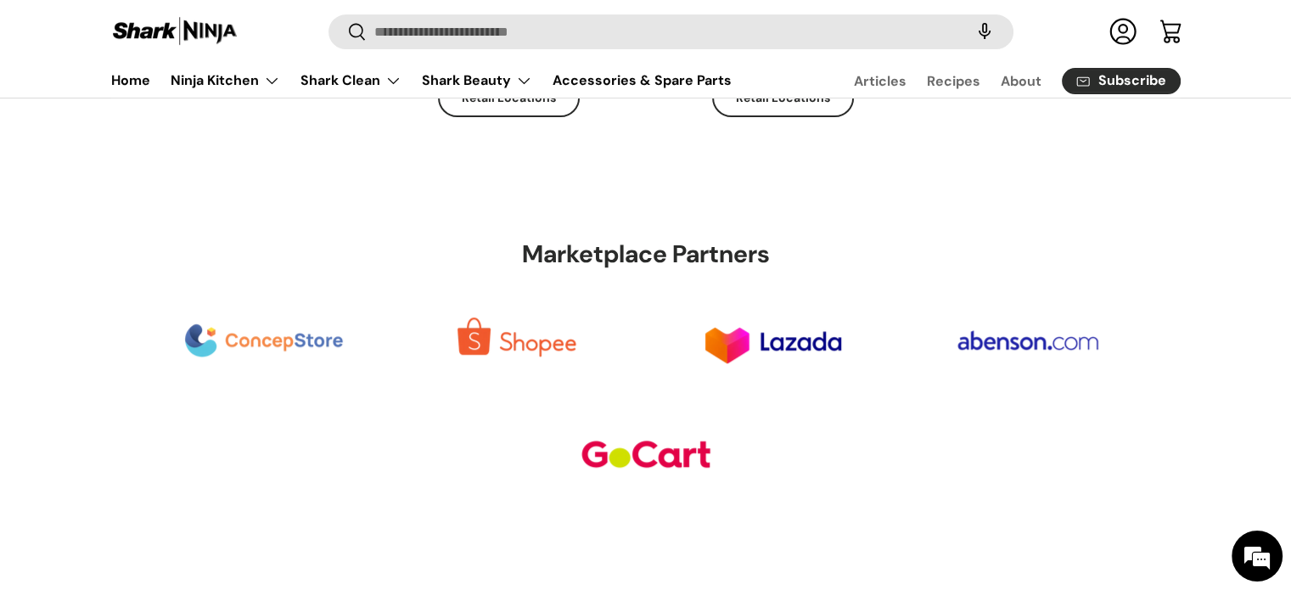
scroll to position [594, 0]
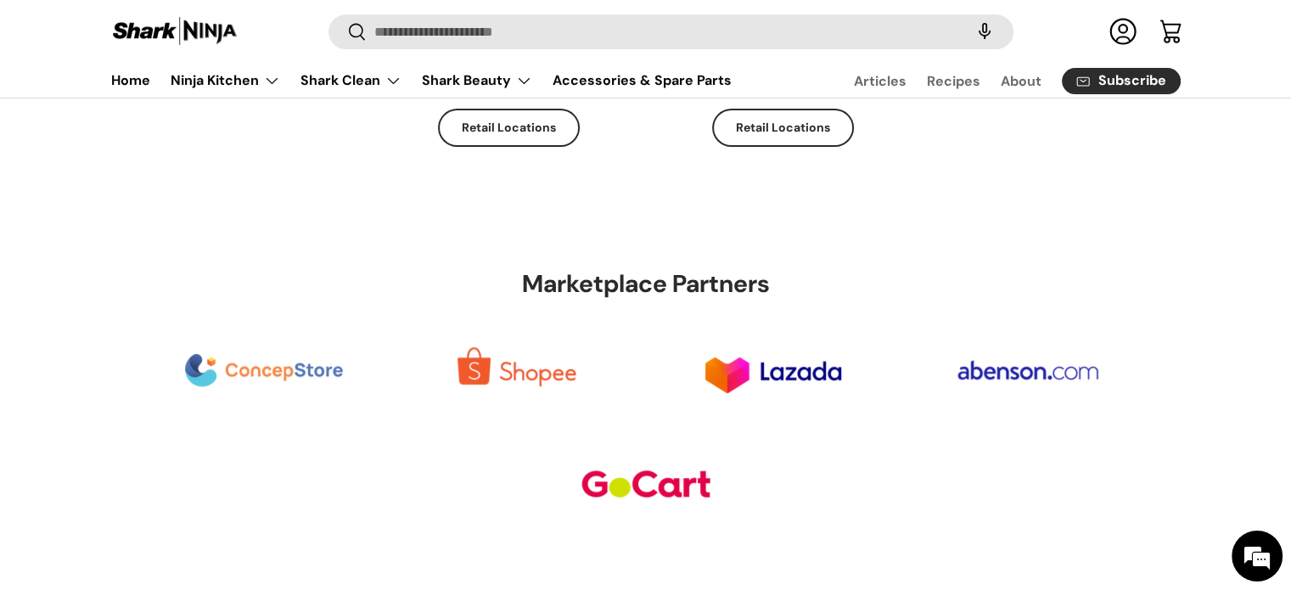
click at [1019, 380] on img at bounding box center [1027, 370] width 221 height 87
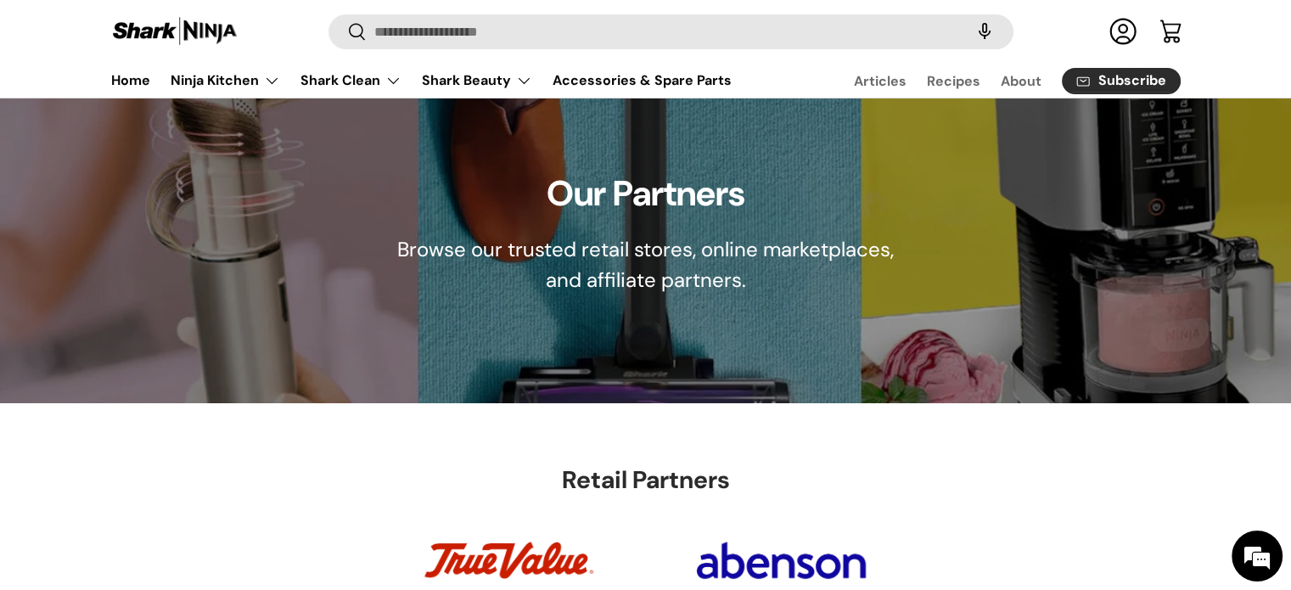
scroll to position [0, 0]
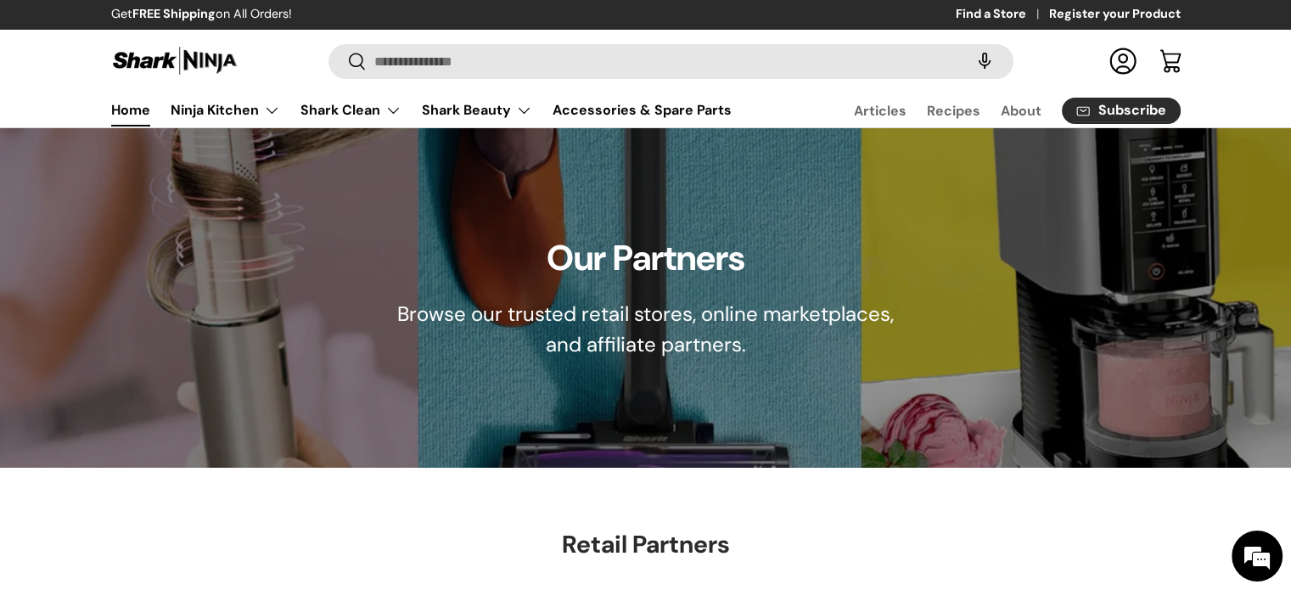
click at [122, 109] on link "Home" at bounding box center [130, 109] width 39 height 33
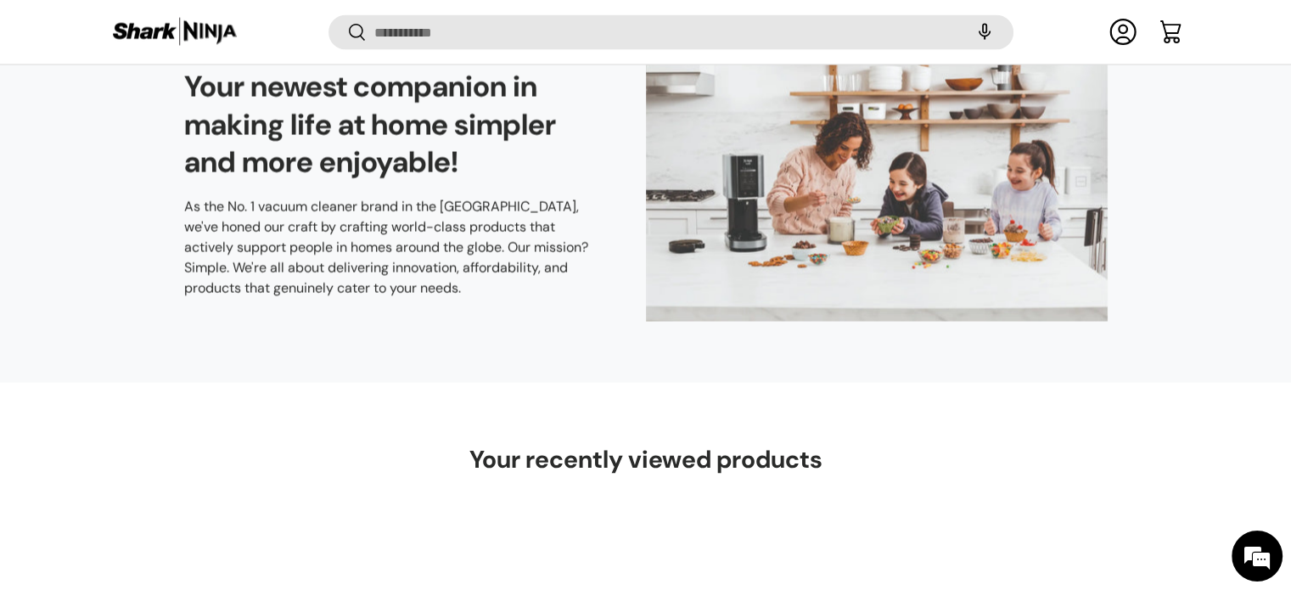
scroll to position [3700, 0]
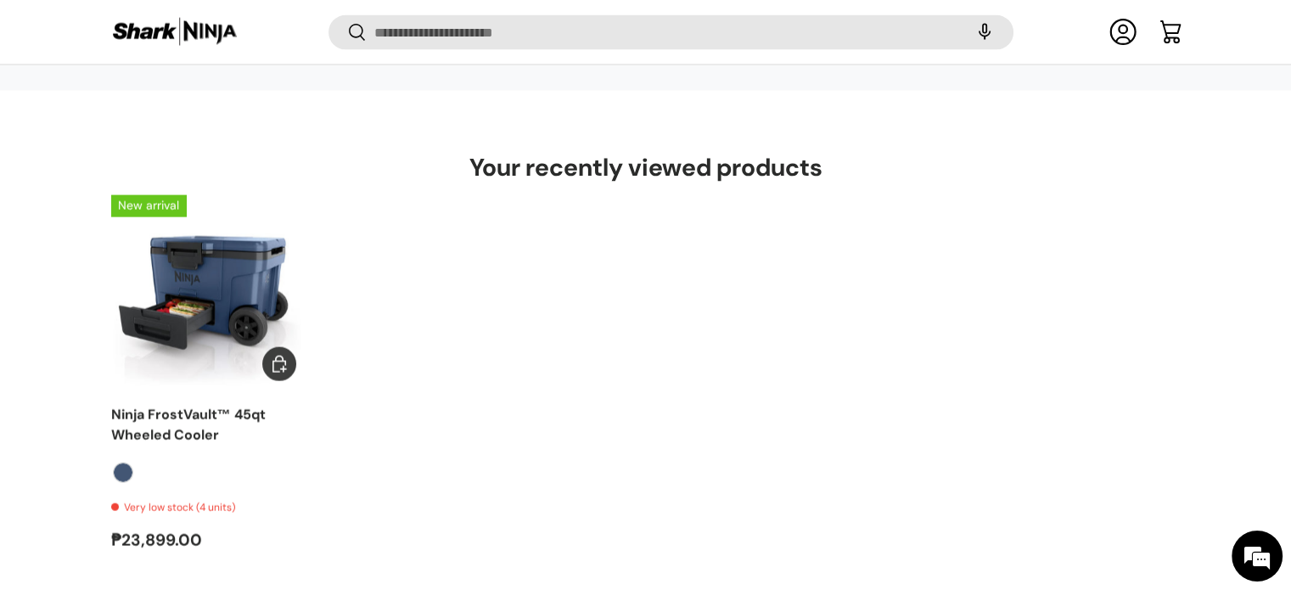
click at [0, 0] on img "Ninja FrostVault™ 45qt Wheeled Cooler" at bounding box center [0, 0] width 0 height 0
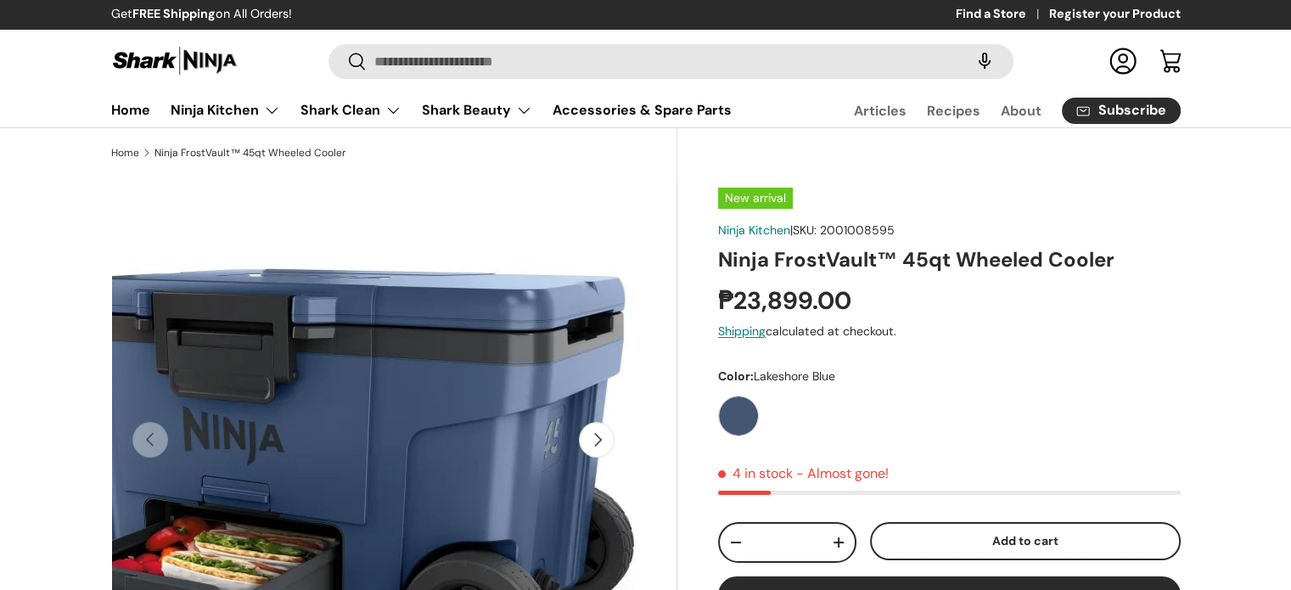
scroll to position [255, 0]
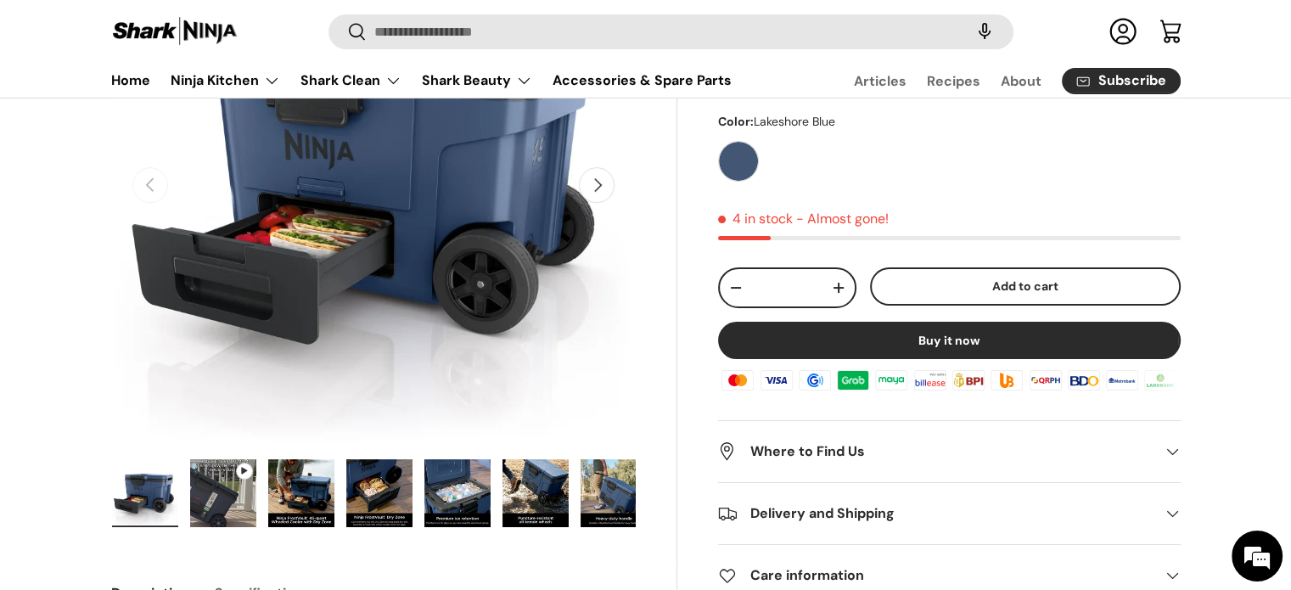
click at [234, 490] on img "Gallery Viewer" at bounding box center [223, 493] width 66 height 68
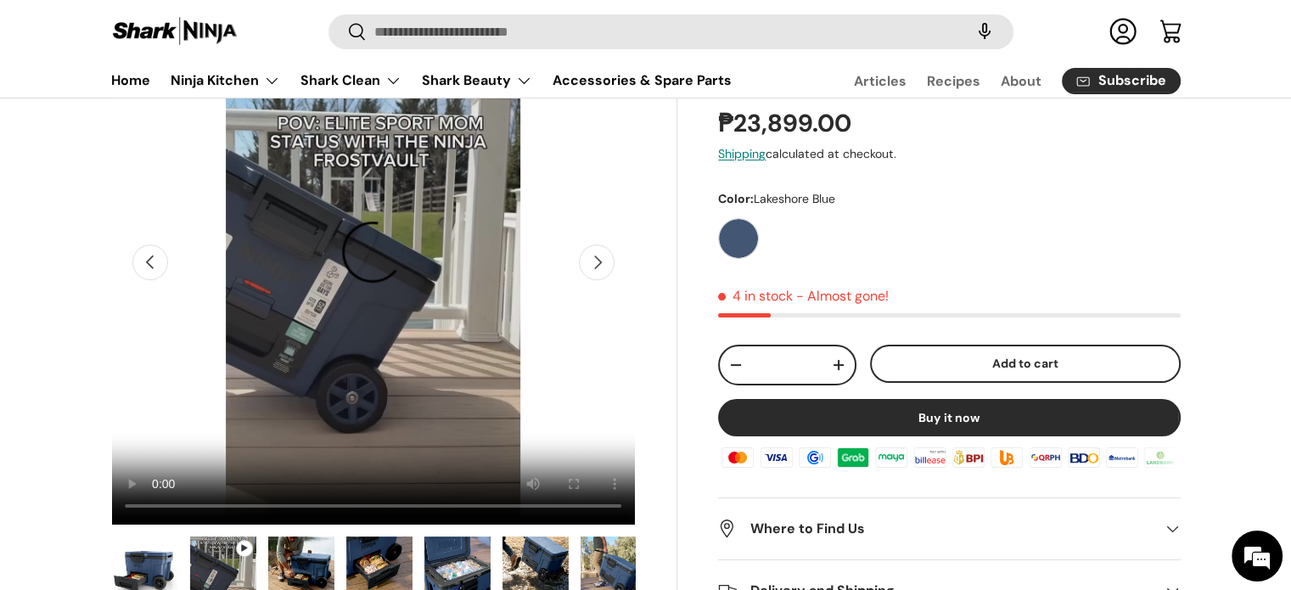
scroll to position [0, 0]
click at [88, 87] on header "Search Search Reset Log in Cart Menu Home Ninja Kitchen Back Ninja Kitchen Cook…" at bounding box center [646, 55] width 1178 height 85
click at [115, 84] on link "Home" at bounding box center [130, 80] width 39 height 33
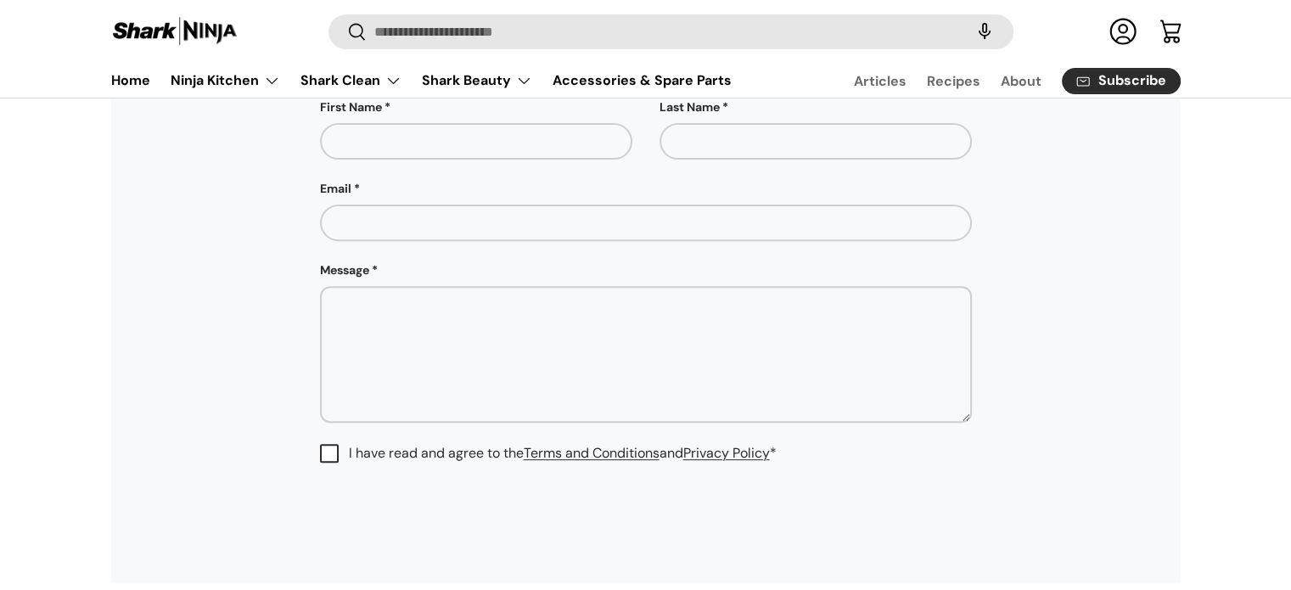
scroll to position [594, 0]
click at [328, 447] on label "I have read and agree to the Terms and Conditions and Privacy Policy *" at bounding box center [548, 451] width 456 height 20
